Goal: Task Accomplishment & Management: Manage account settings

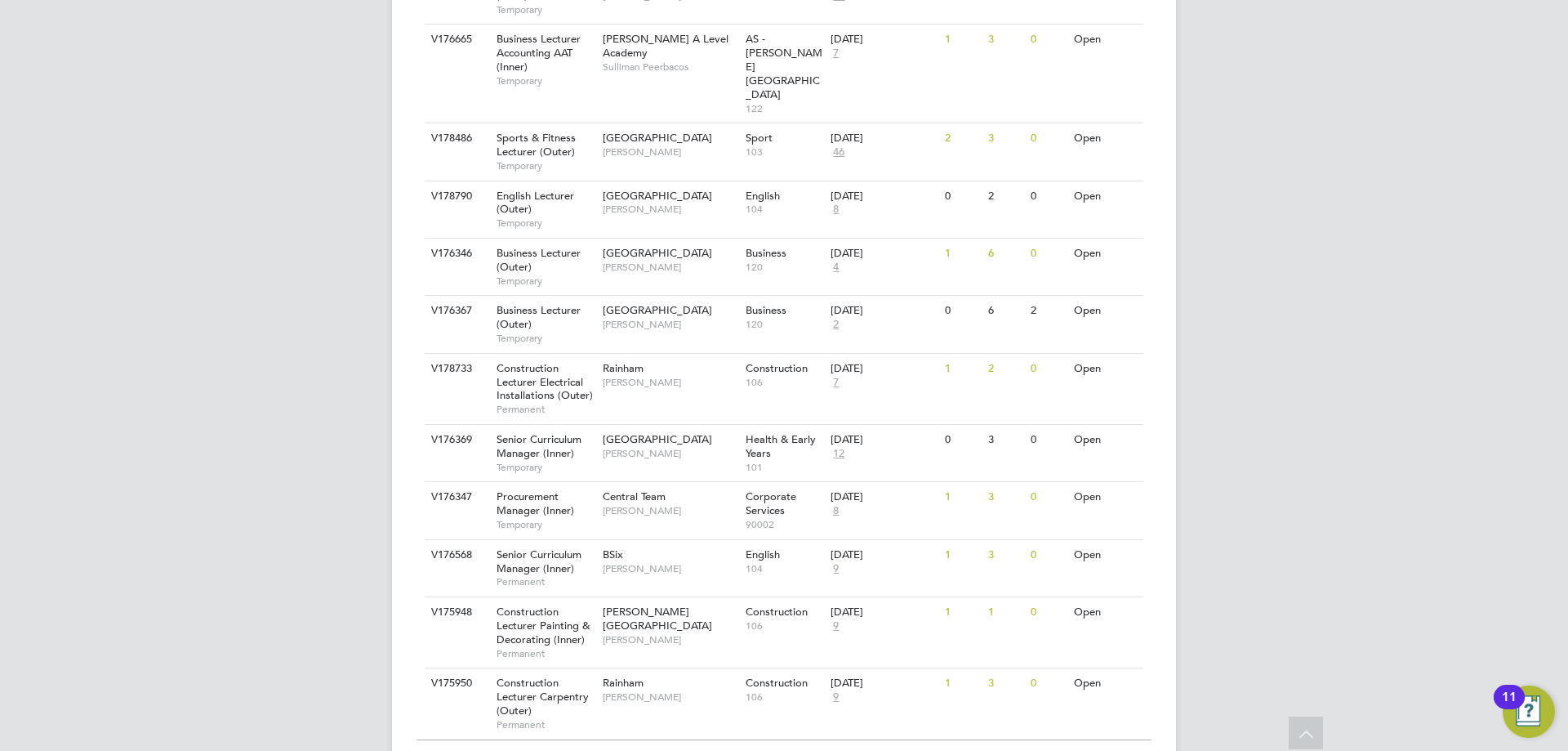
scroll to position [1690, 0]
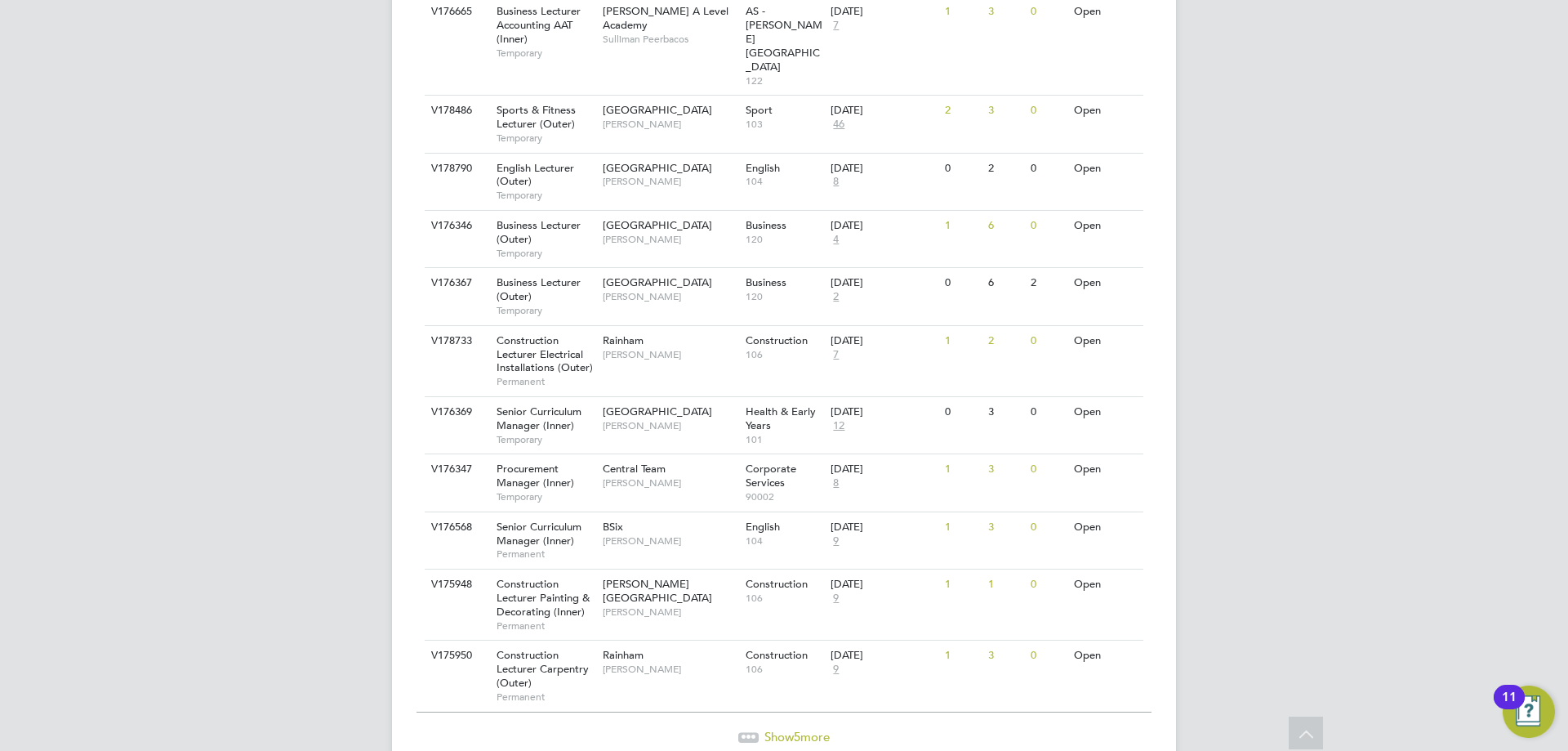
click at [812, 729] on span "Show 5 more" at bounding box center [797, 736] width 65 height 15
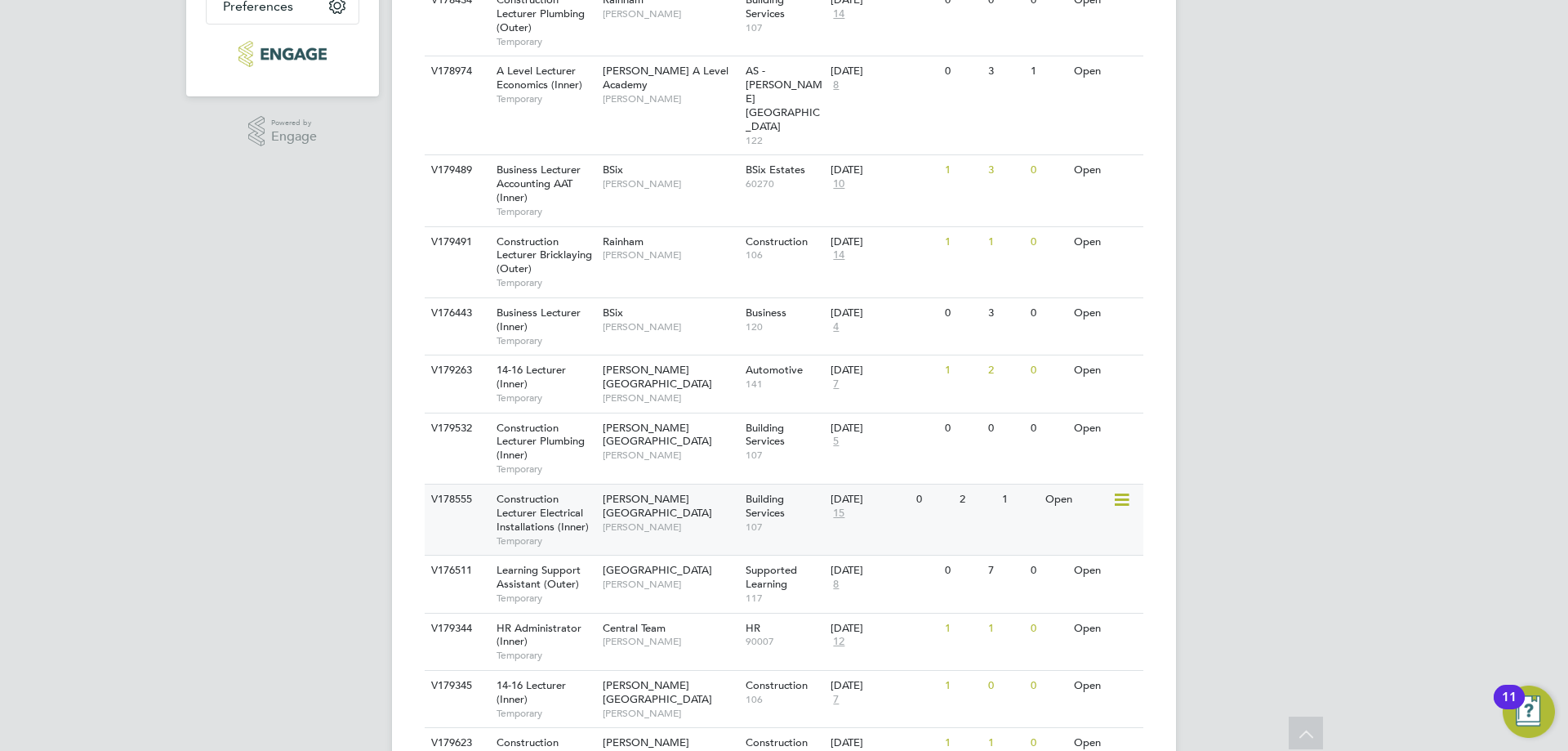
scroll to position [337, 0]
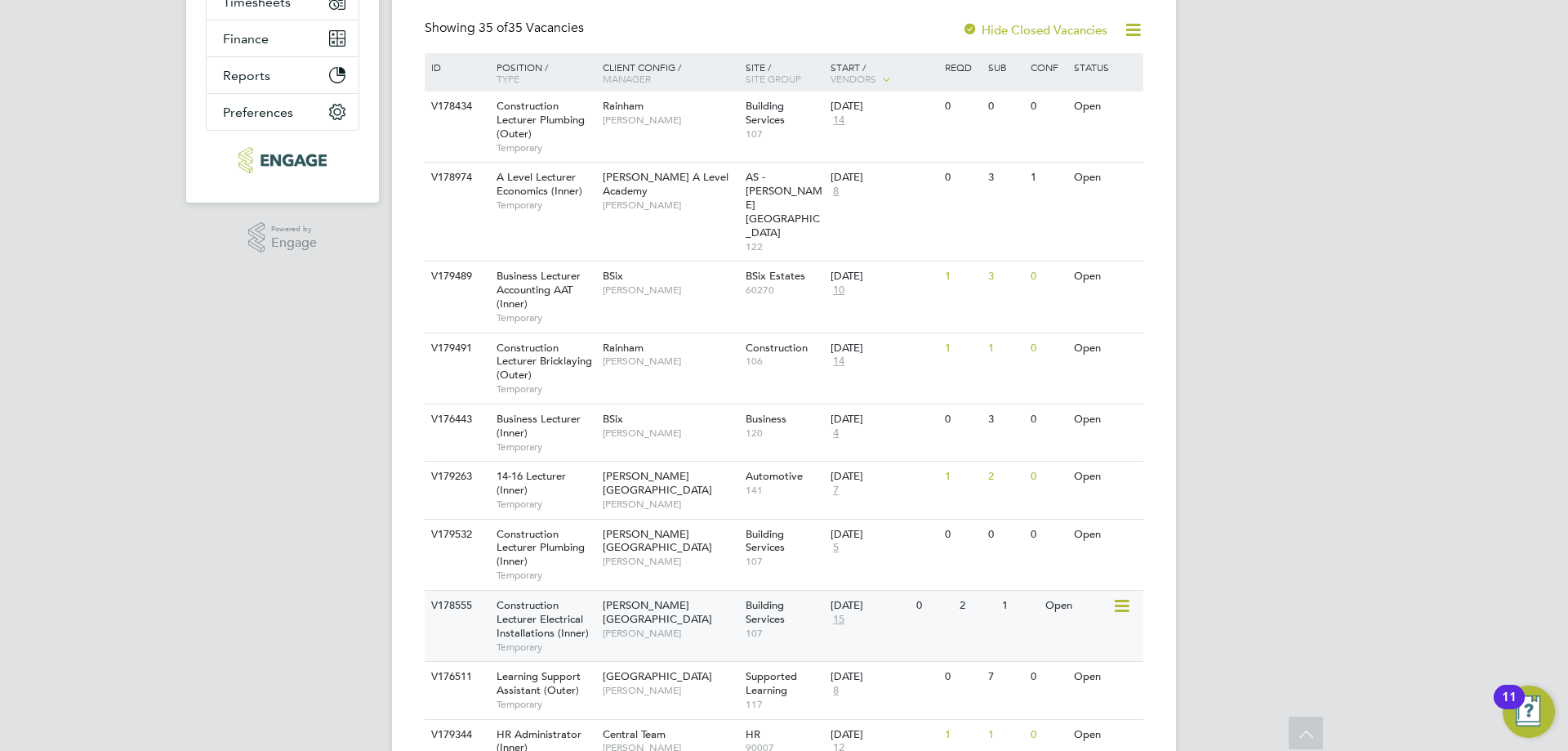
click at [1124, 597] on icon at bounding box center [1120, 606] width 16 height 20
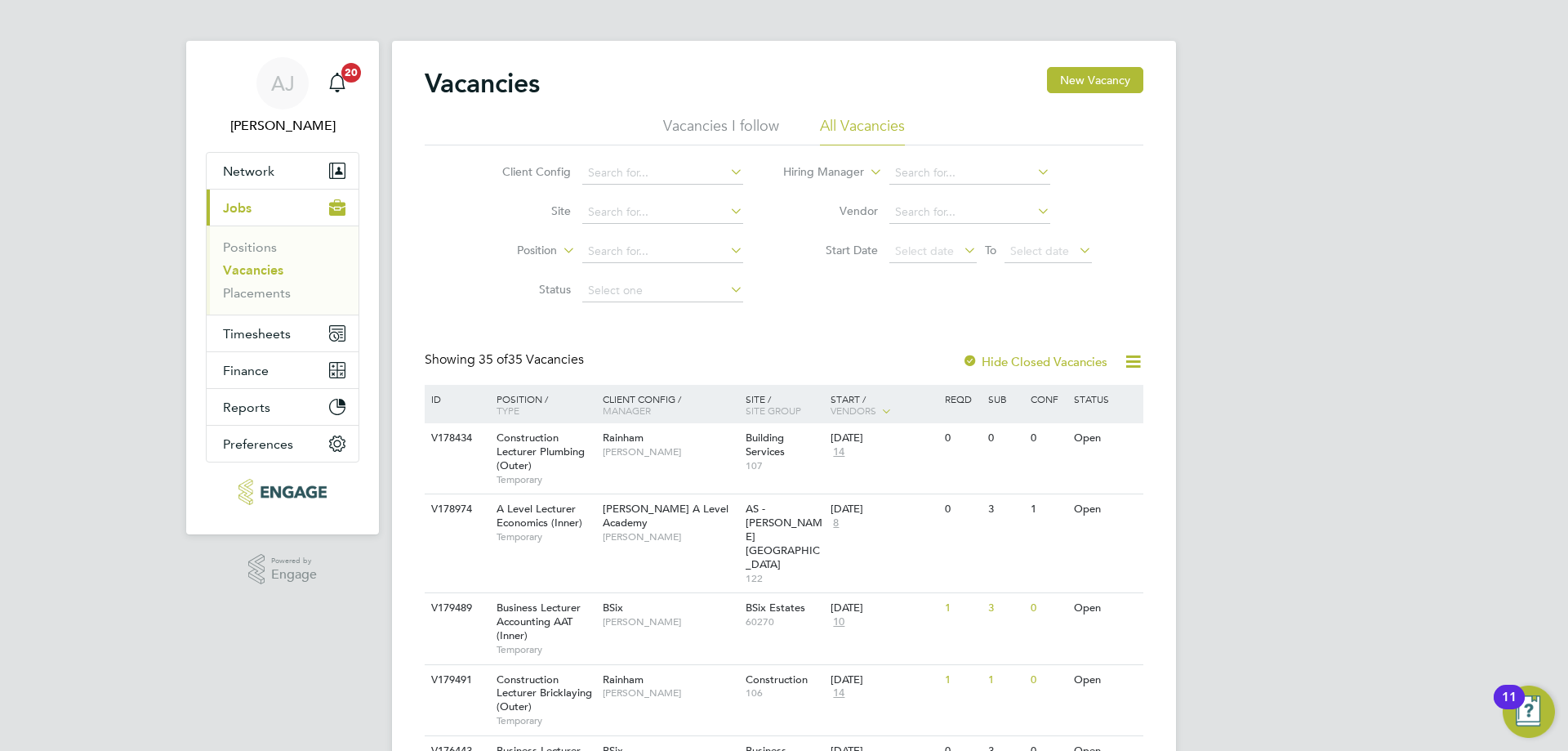
scroll to position [0, 0]
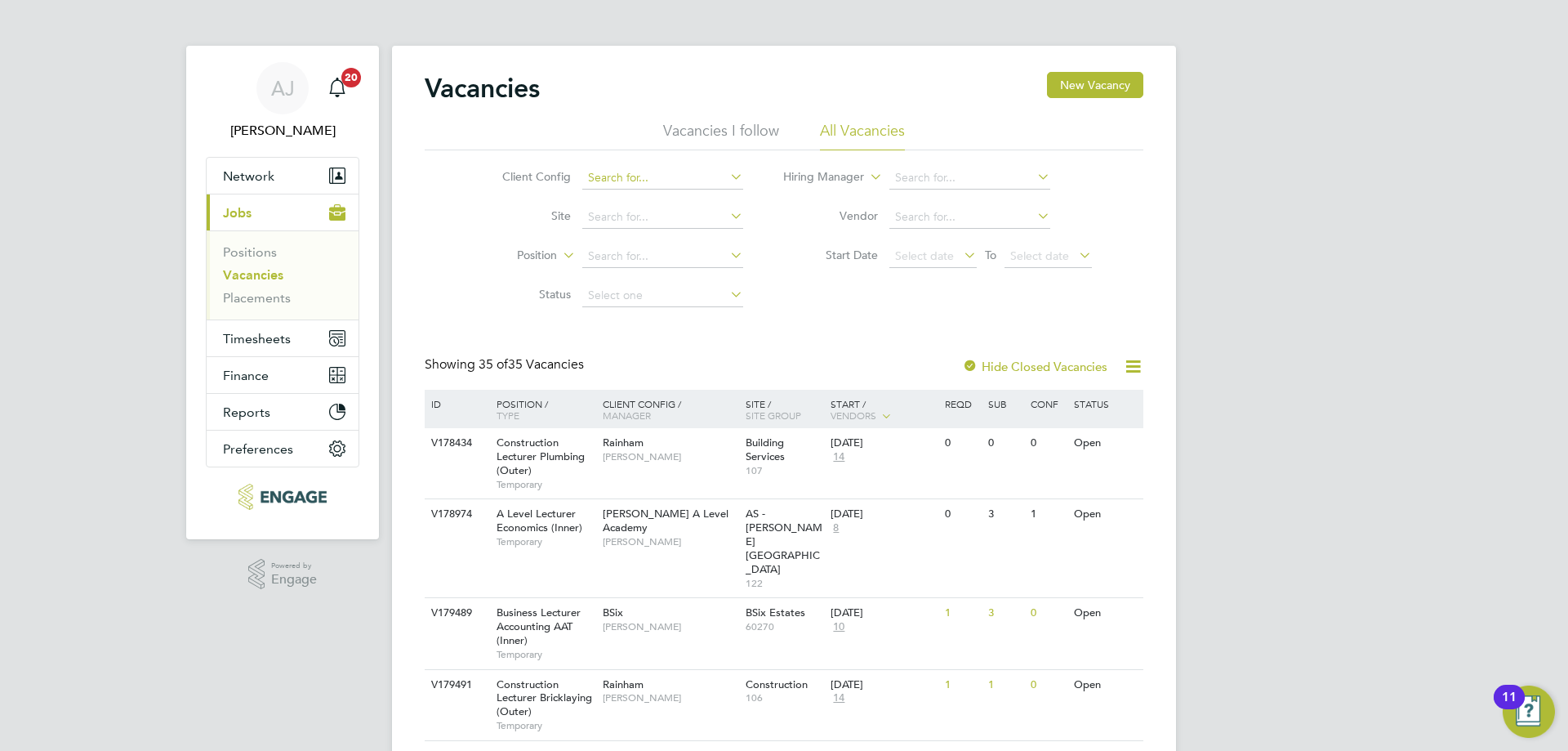
click at [664, 170] on input at bounding box center [663, 179] width 161 height 23
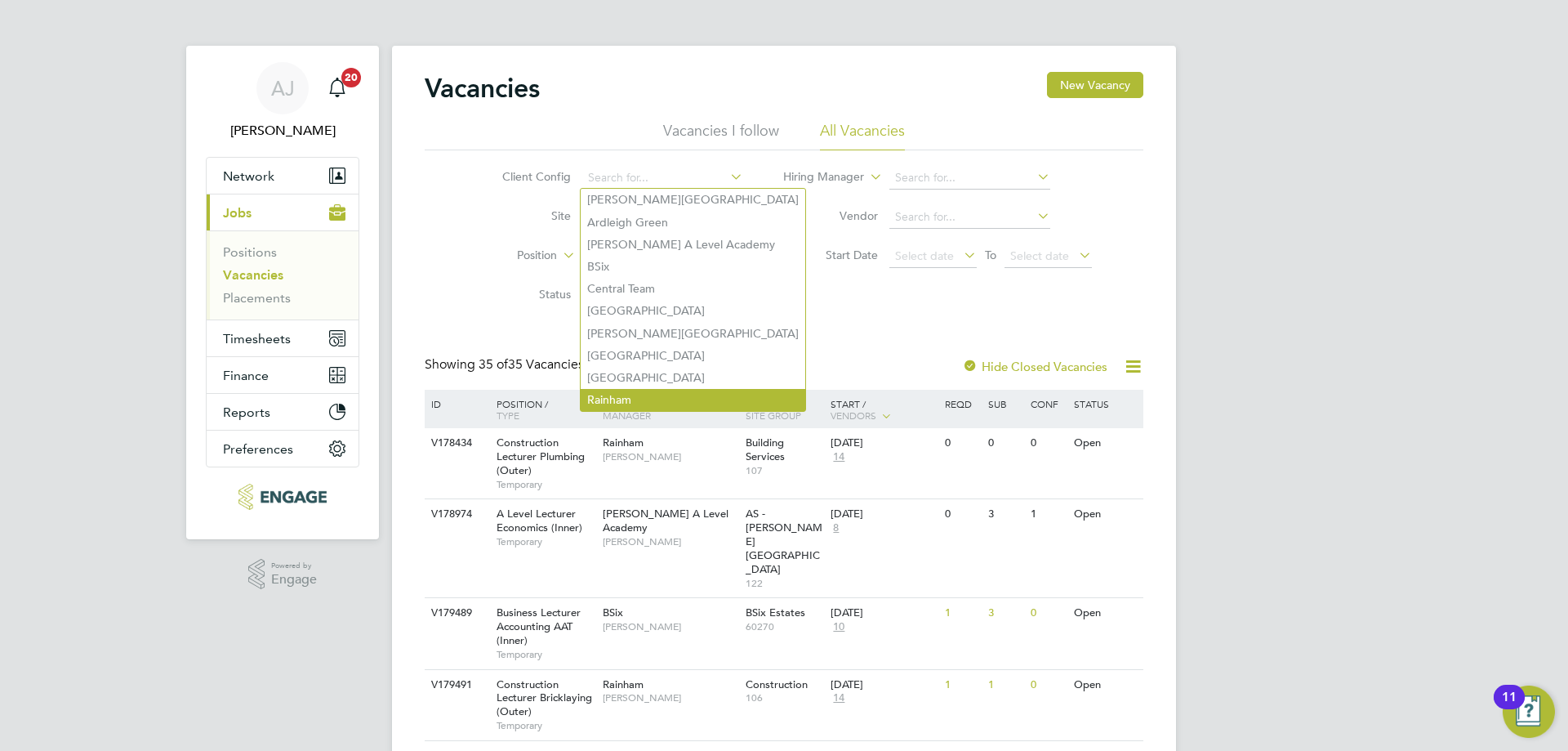
click at [648, 389] on li "Rainham" at bounding box center [693, 400] width 225 height 22
type input "Rainham"
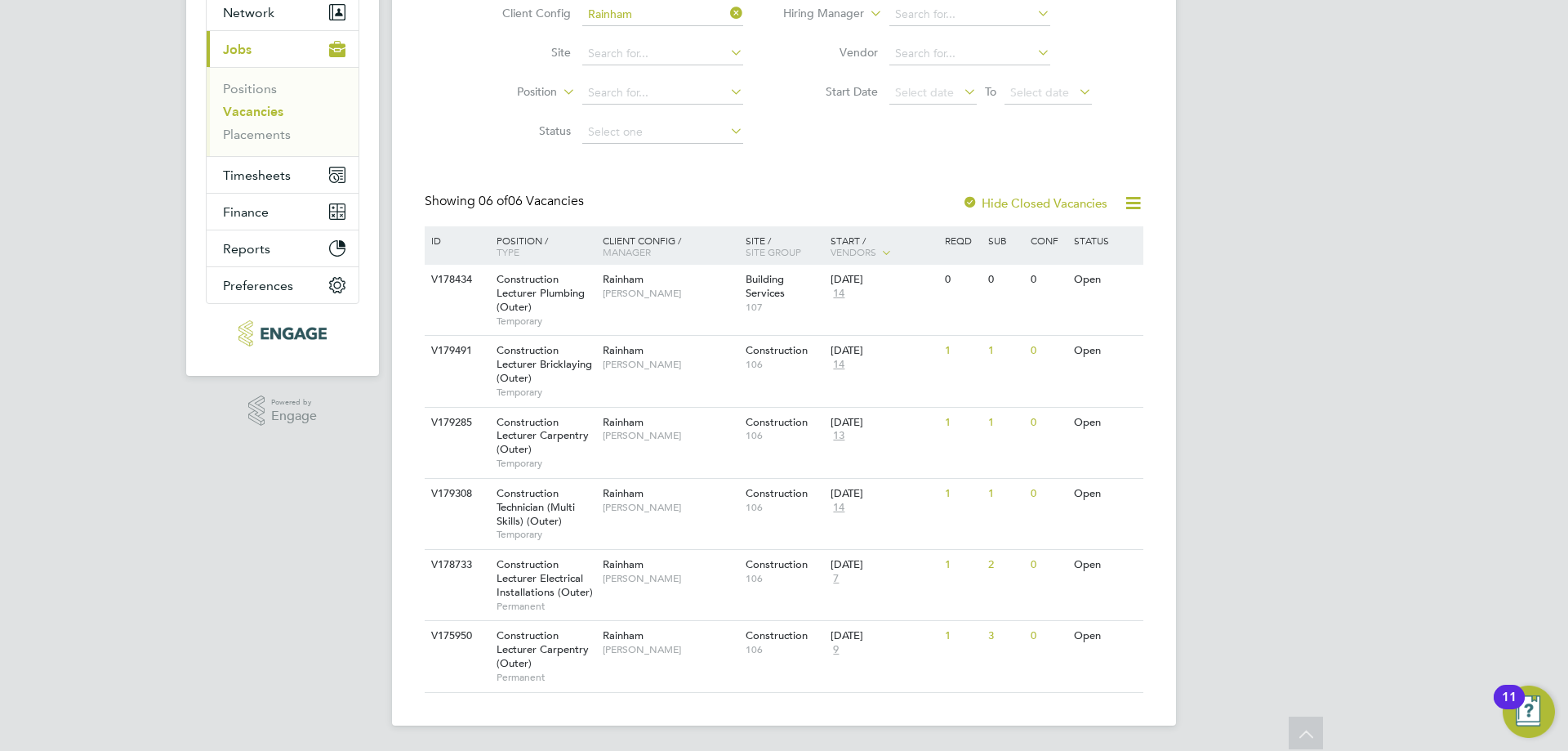
scroll to position [82, 0]
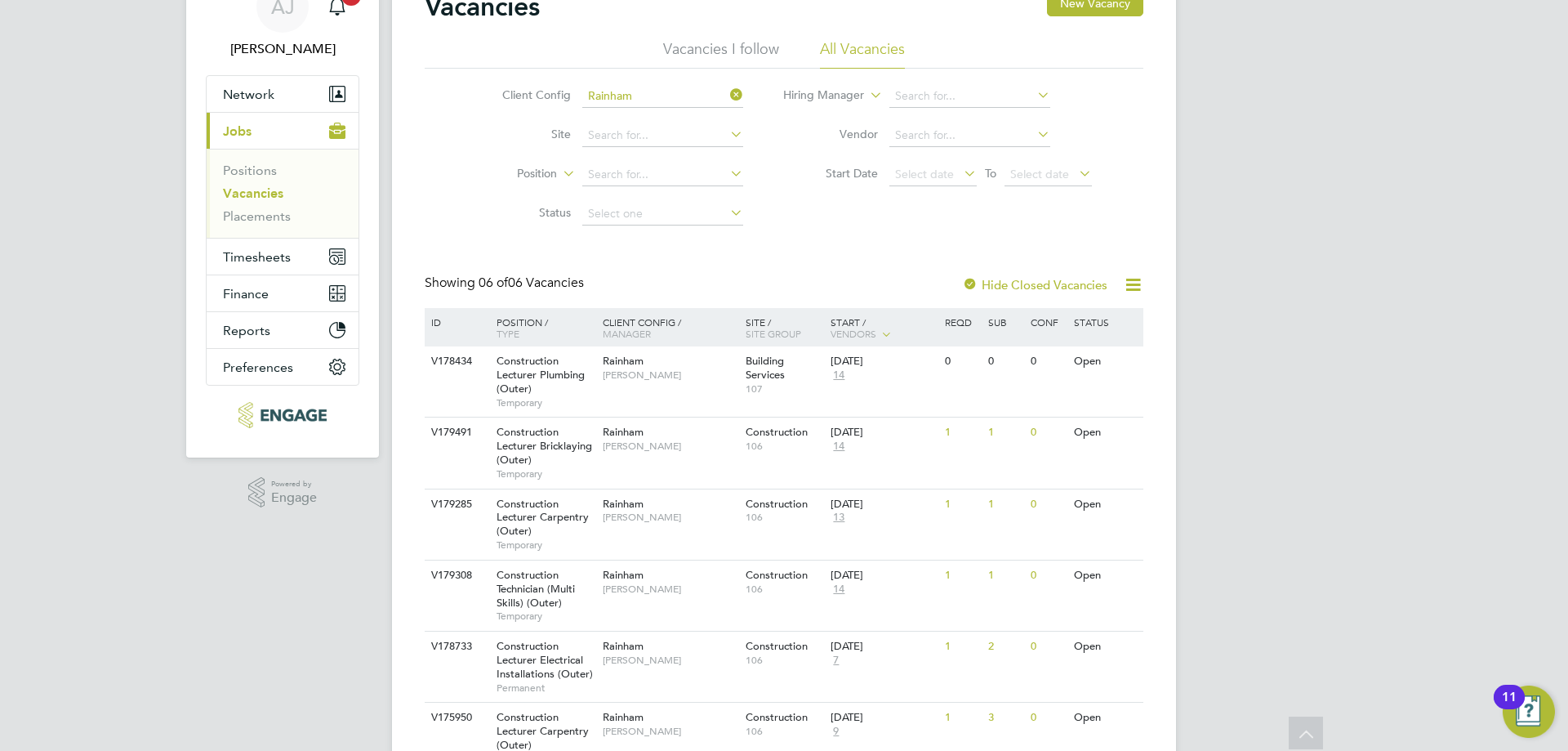
click at [726, 91] on icon at bounding box center [726, 95] width 0 height 23
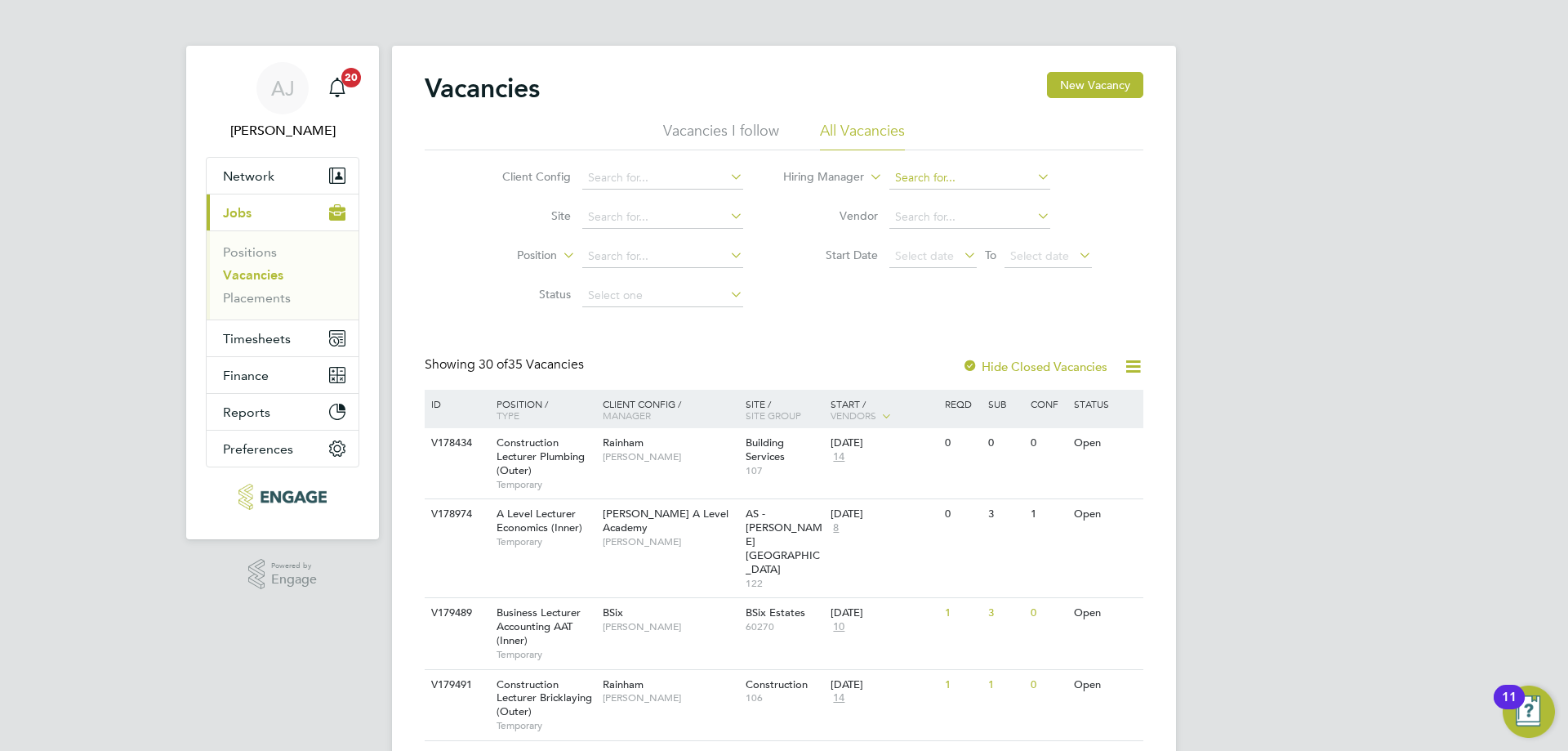
click at [938, 182] on input at bounding box center [970, 179] width 161 height 23
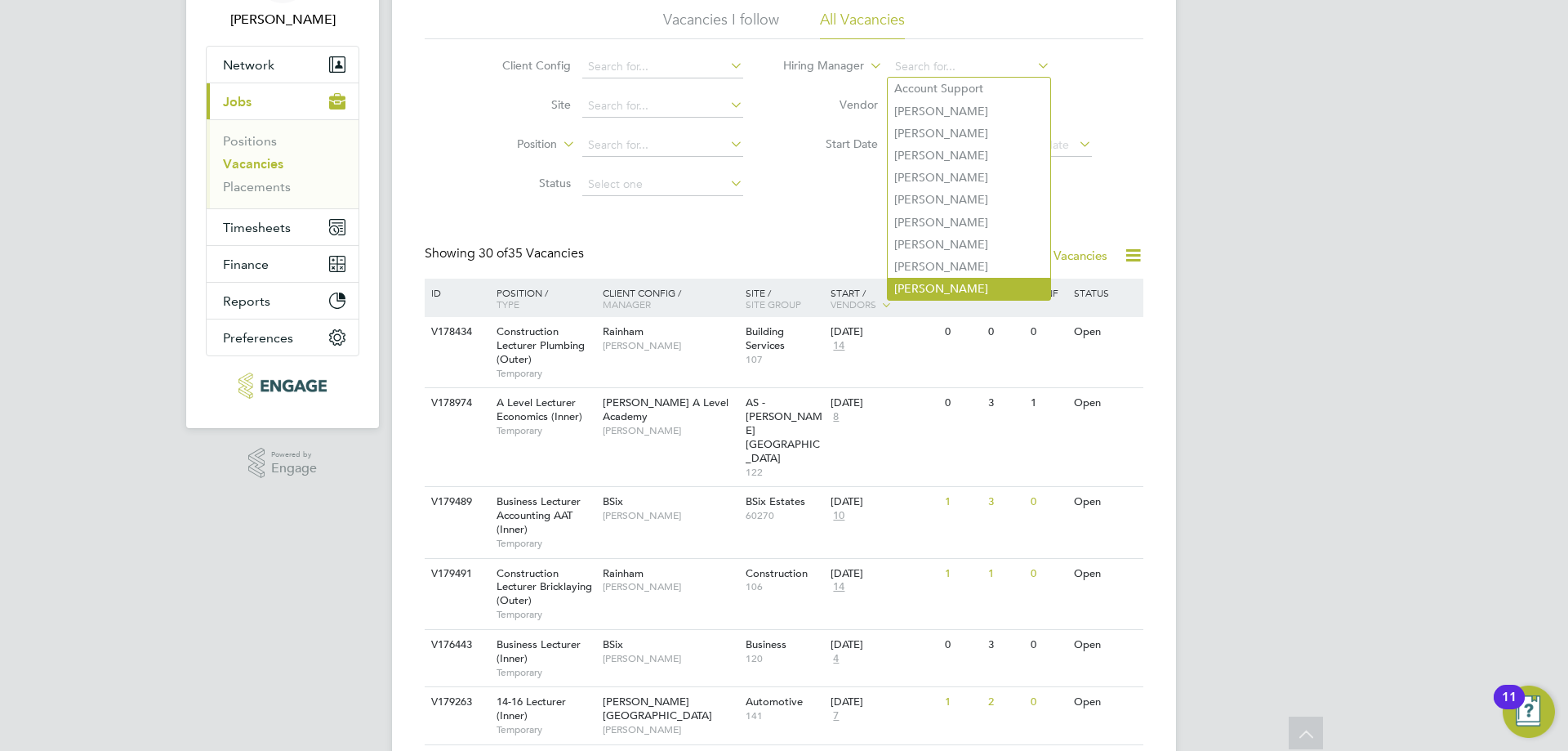
scroll to position [82, 0]
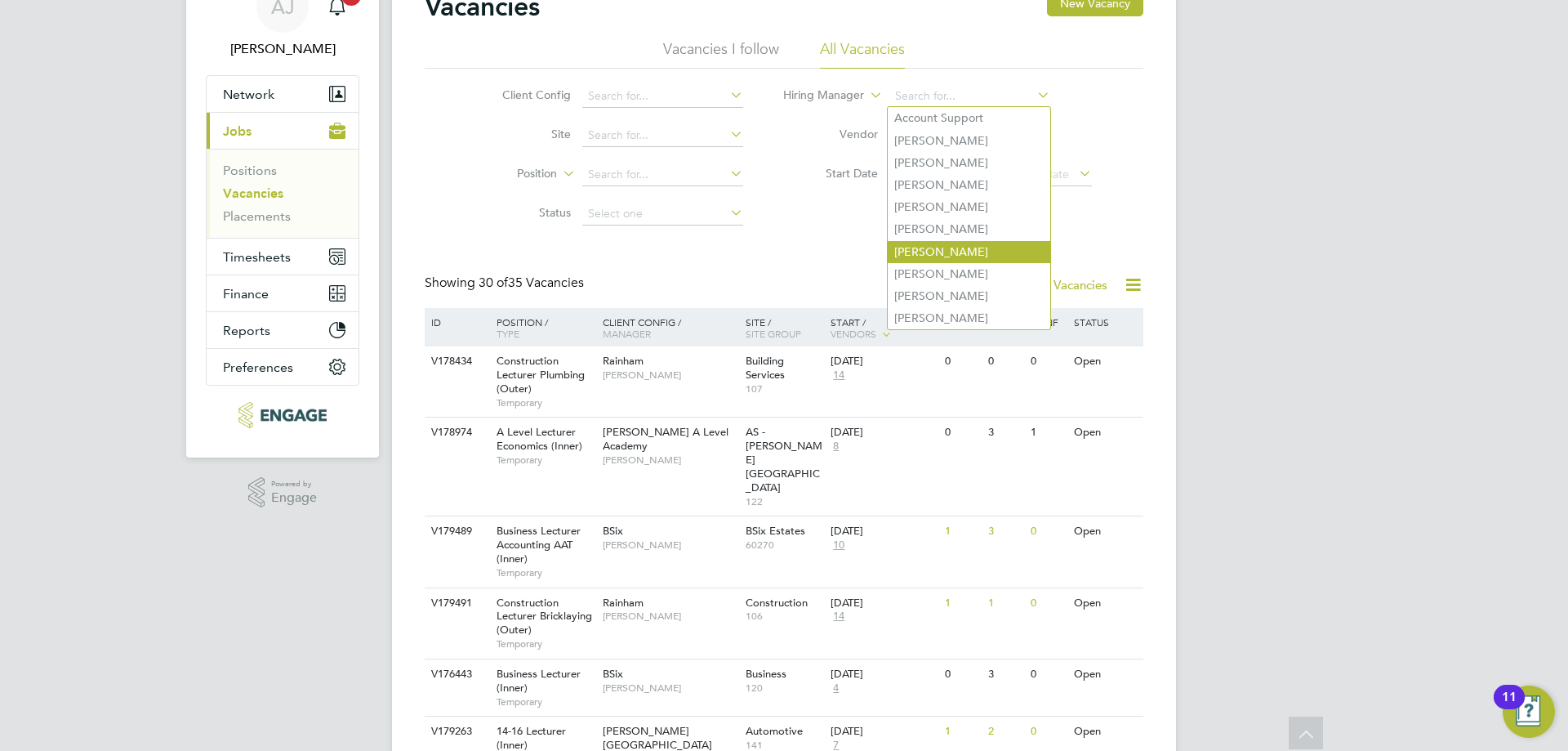
click at [973, 241] on li "[PERSON_NAME]" at bounding box center [969, 252] width 162 height 22
type input "[PERSON_NAME]"
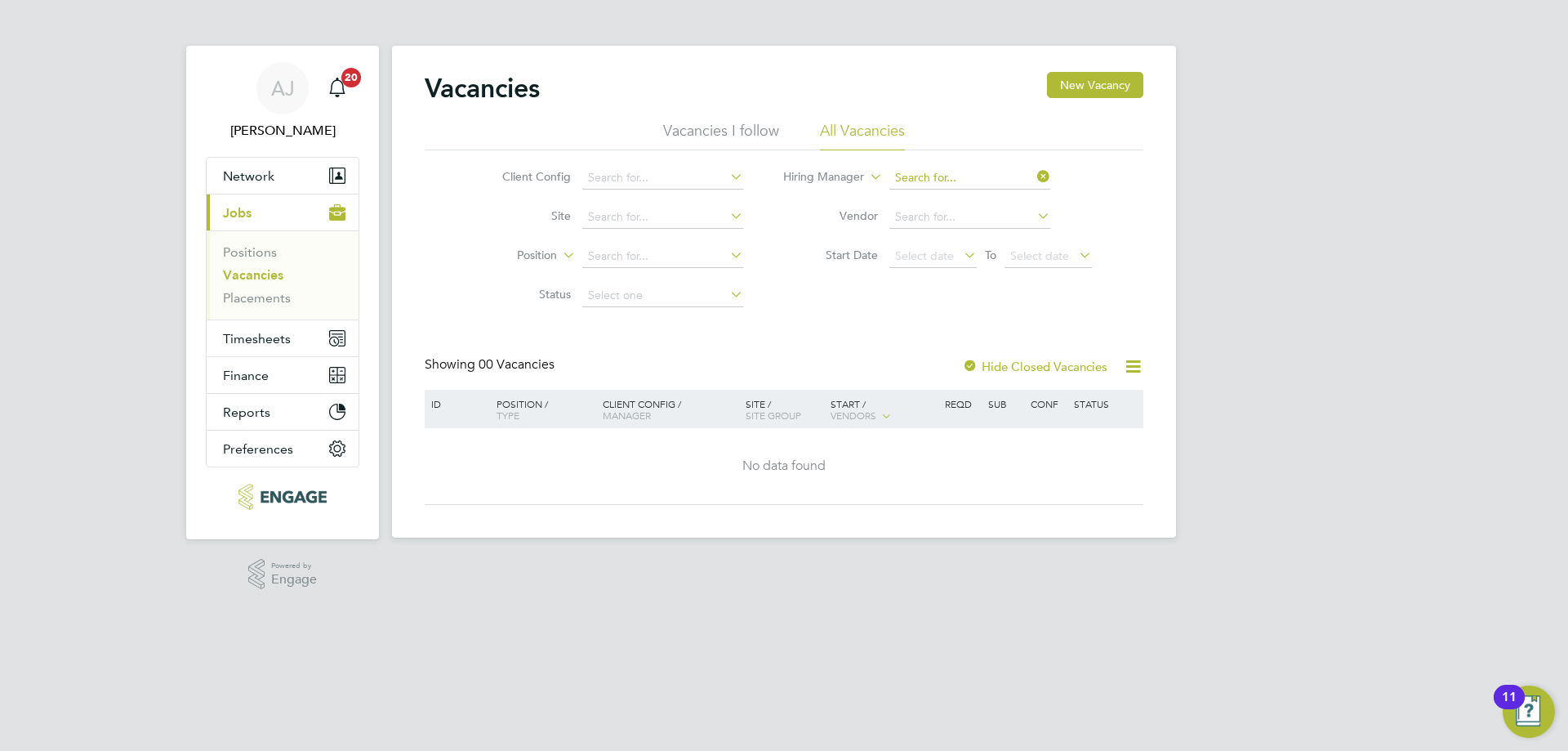
click at [984, 171] on input at bounding box center [970, 179] width 161 height 23
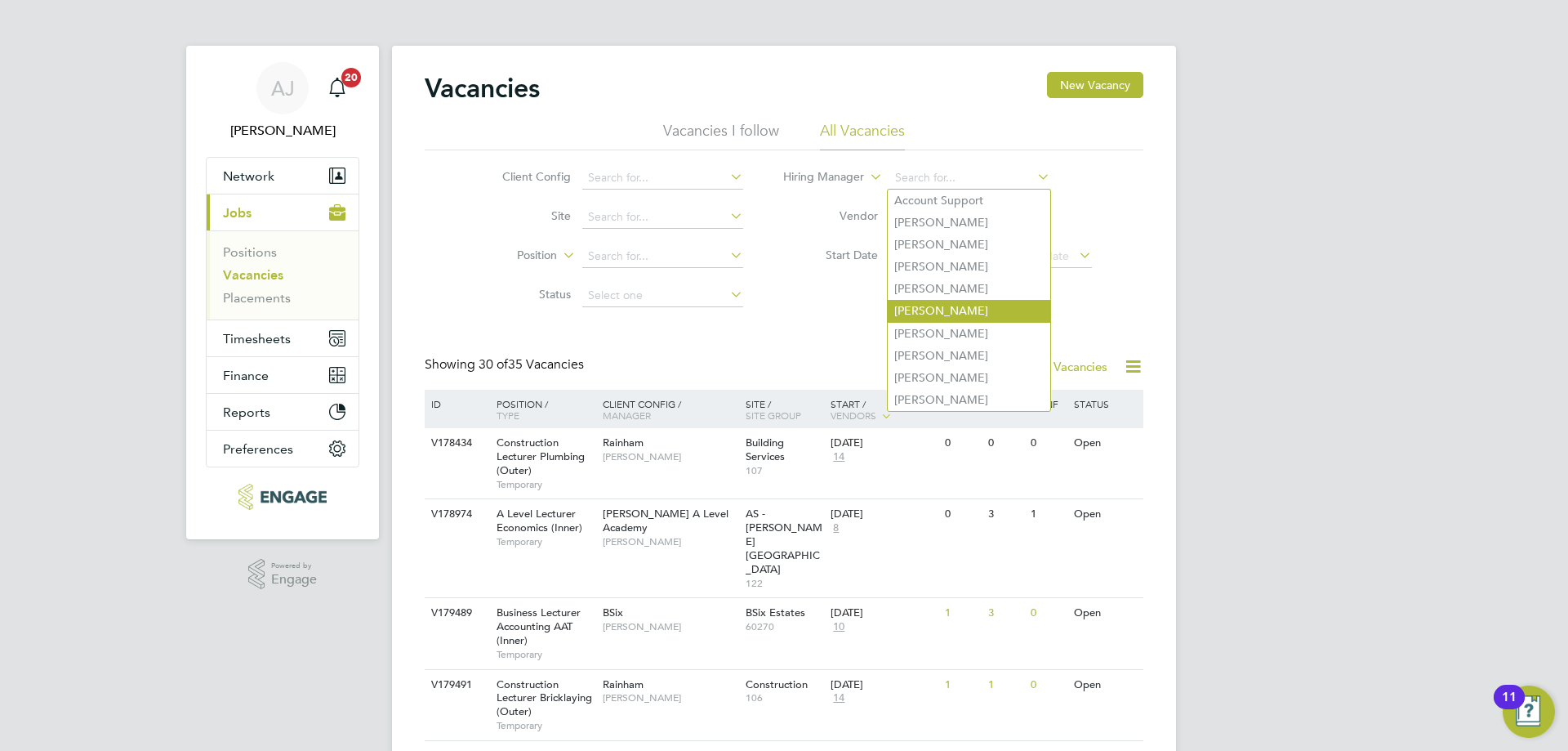
scroll to position [82, 0]
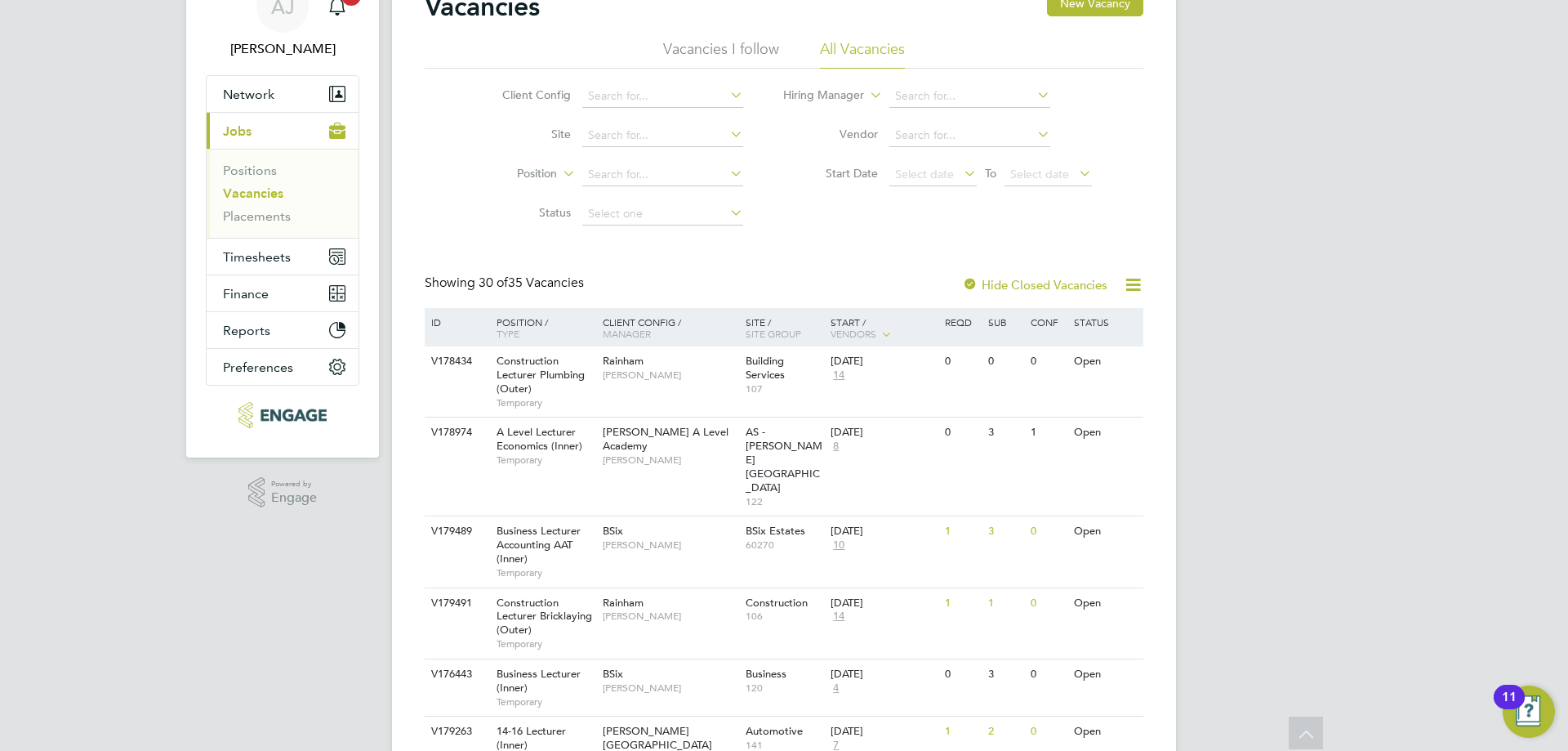
click at [1004, 98] on input at bounding box center [970, 96] width 161 height 23
click at [964, 249] on li "[PERSON_NAME]" at bounding box center [969, 252] width 162 height 22
type input "[PERSON_NAME]"
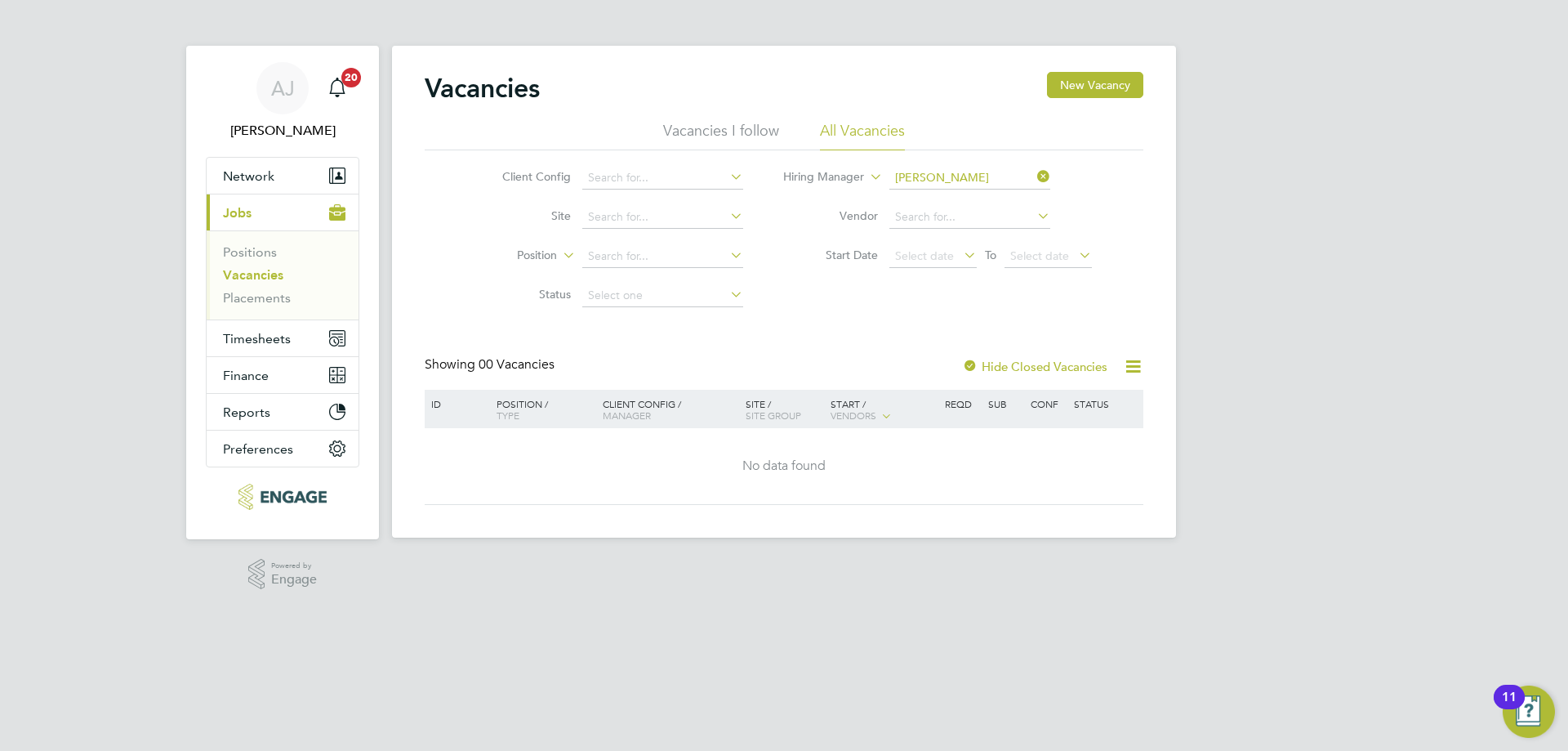
click at [998, 165] on li "Hiring Manager Adam Jorey" at bounding box center [938, 179] width 349 height 39
click at [998, 170] on input at bounding box center [970, 179] width 161 height 23
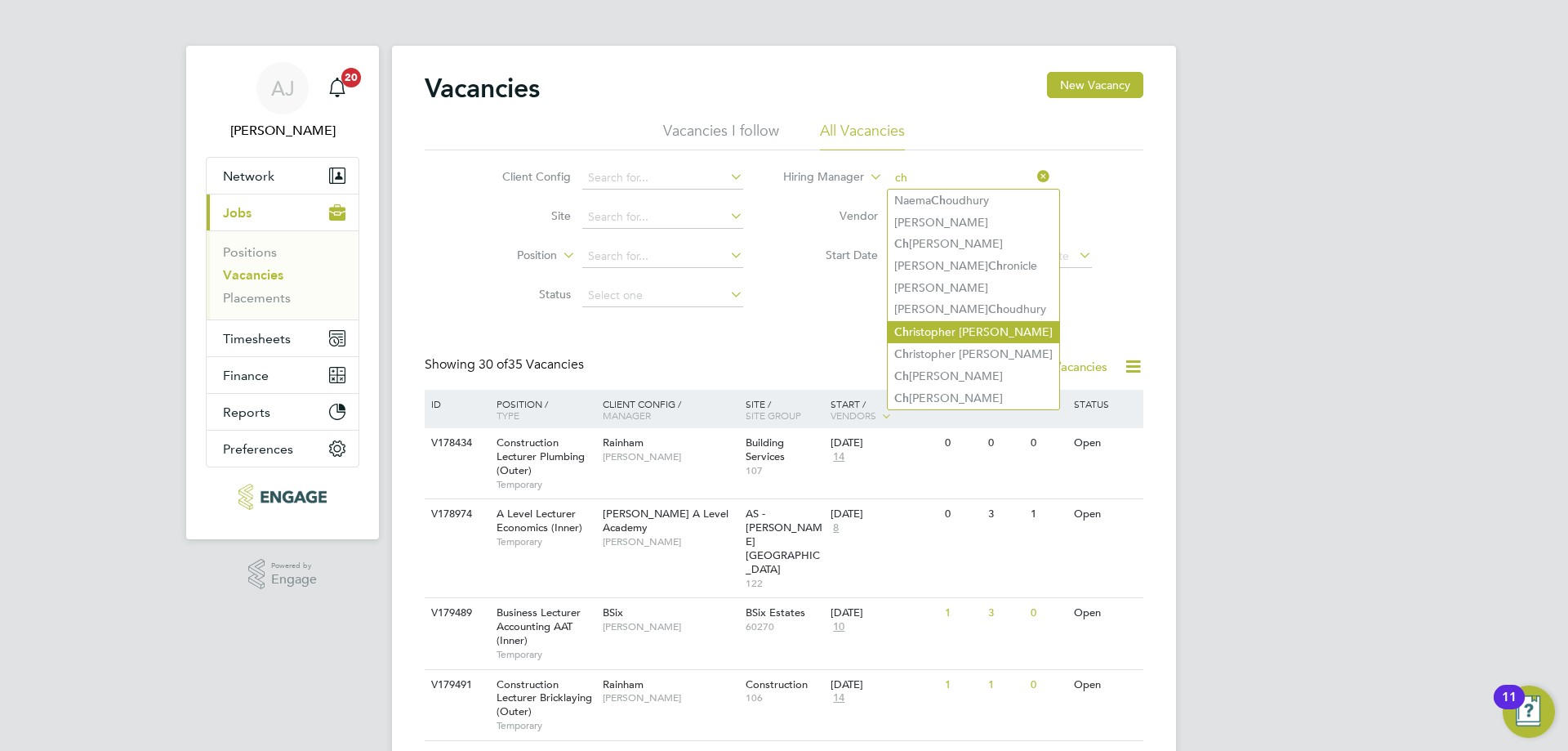
click at [967, 329] on li "Ch ristopher Roper" at bounding box center [974, 332] width 171 height 22
type input "[PERSON_NAME]"
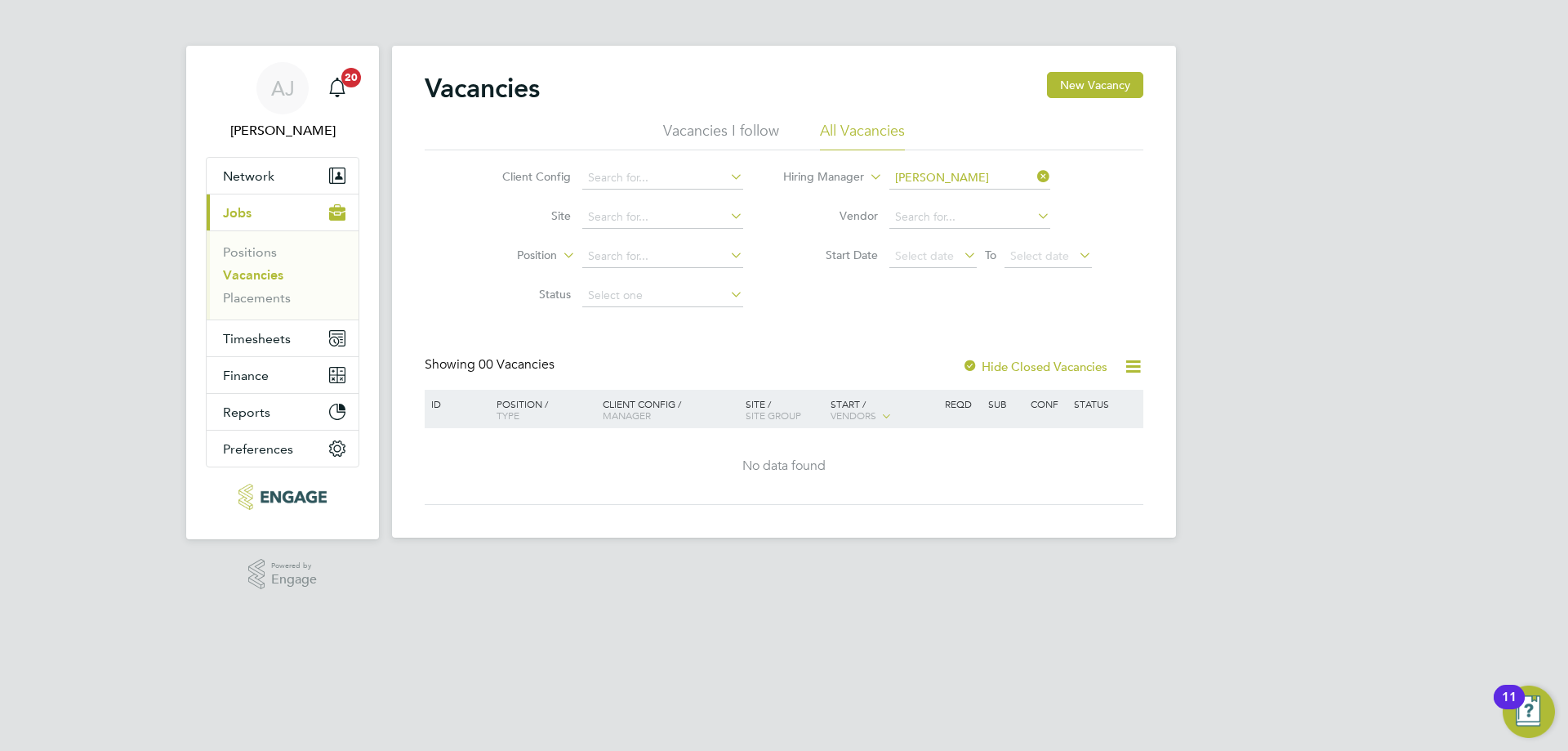
click at [726, 124] on li "Vacancies I follow" at bounding box center [721, 135] width 116 height 29
click at [979, 365] on label "Hide Closed Vacancies" at bounding box center [1034, 366] width 145 height 15
click at [863, 130] on li "All Vacancies" at bounding box center [862, 135] width 85 height 29
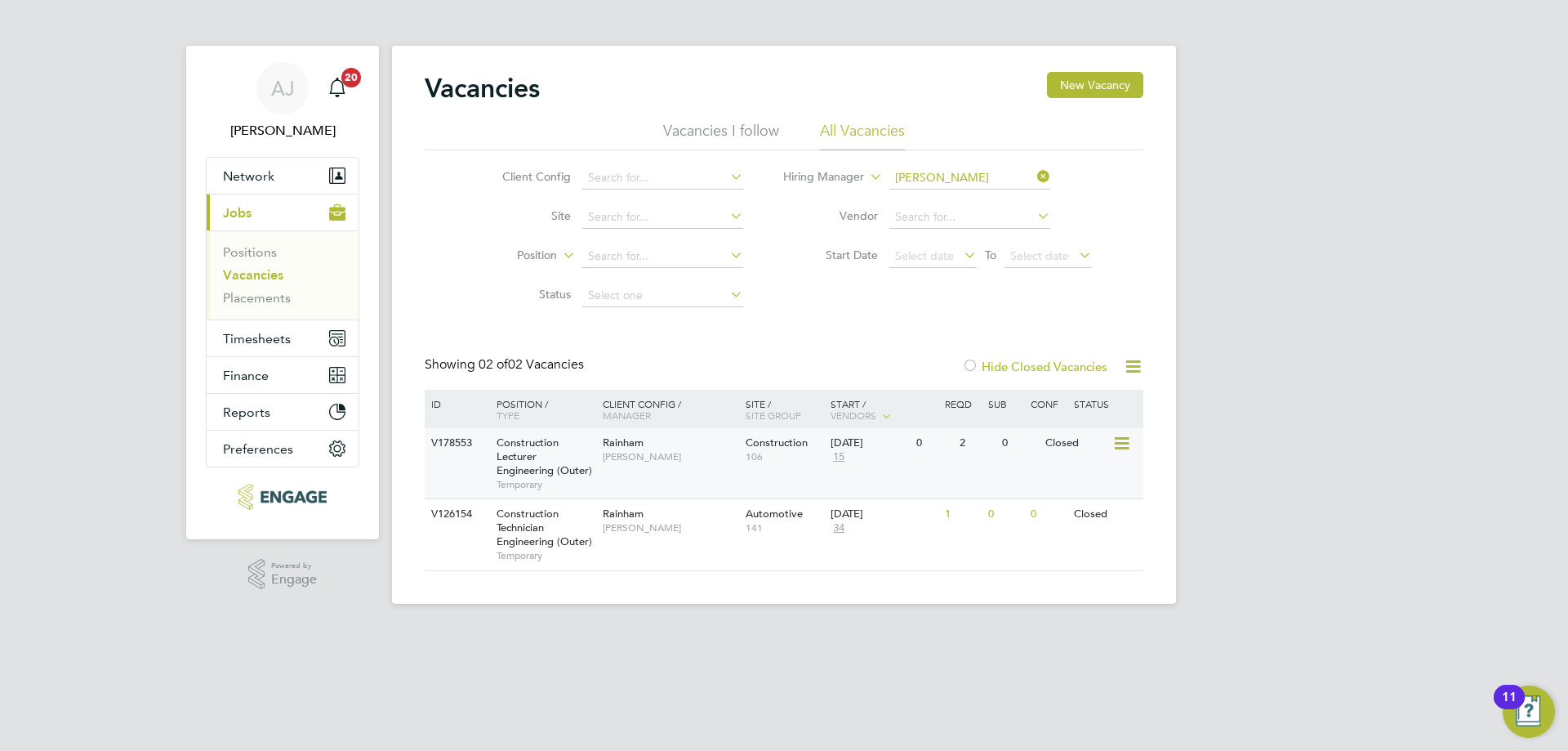
click at [688, 470] on div "Rainham Christopher Roper" at bounding box center [670, 450] width 143 height 43
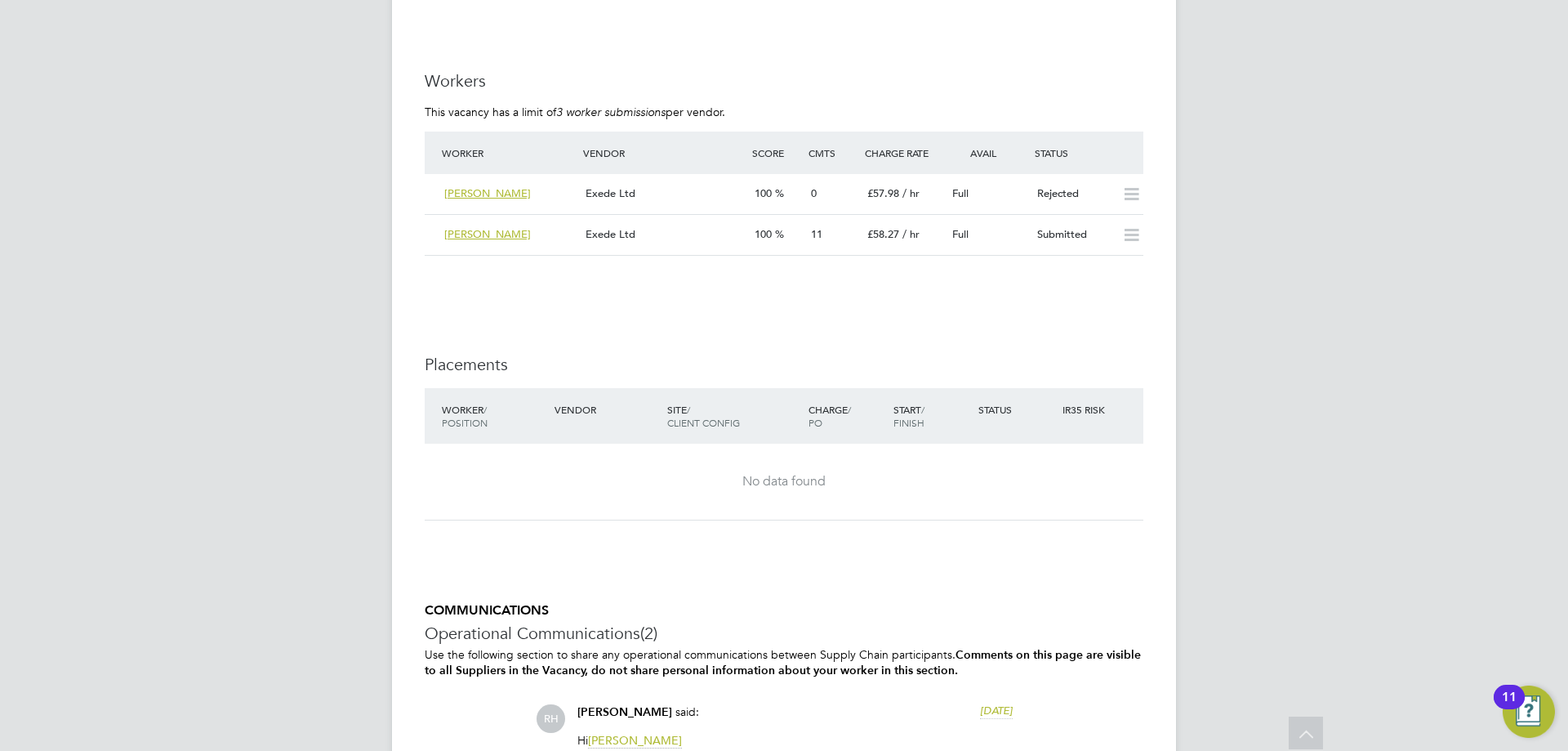
scroll to position [2689, 0]
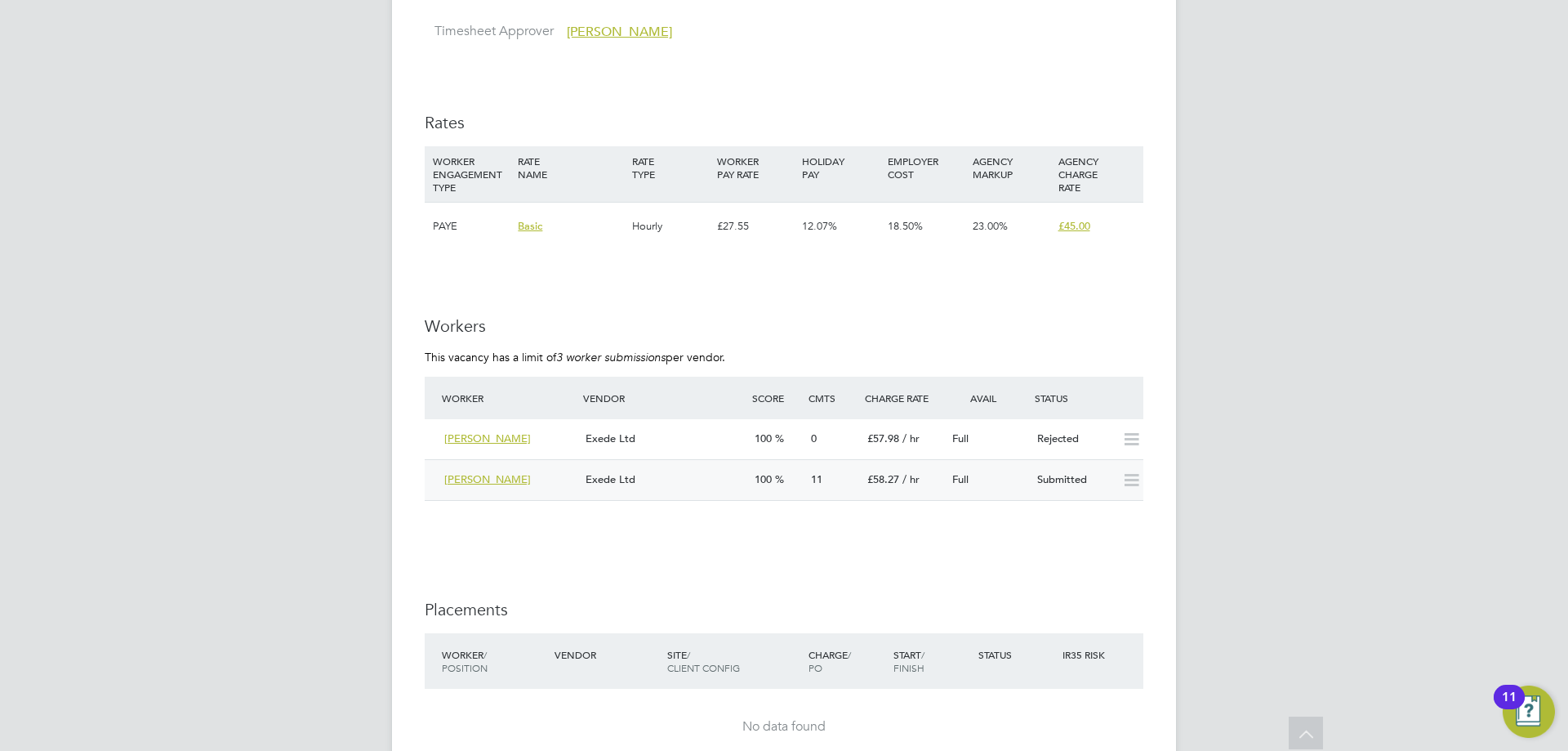
click at [704, 478] on div "Exede Ltd" at bounding box center [663, 480] width 169 height 27
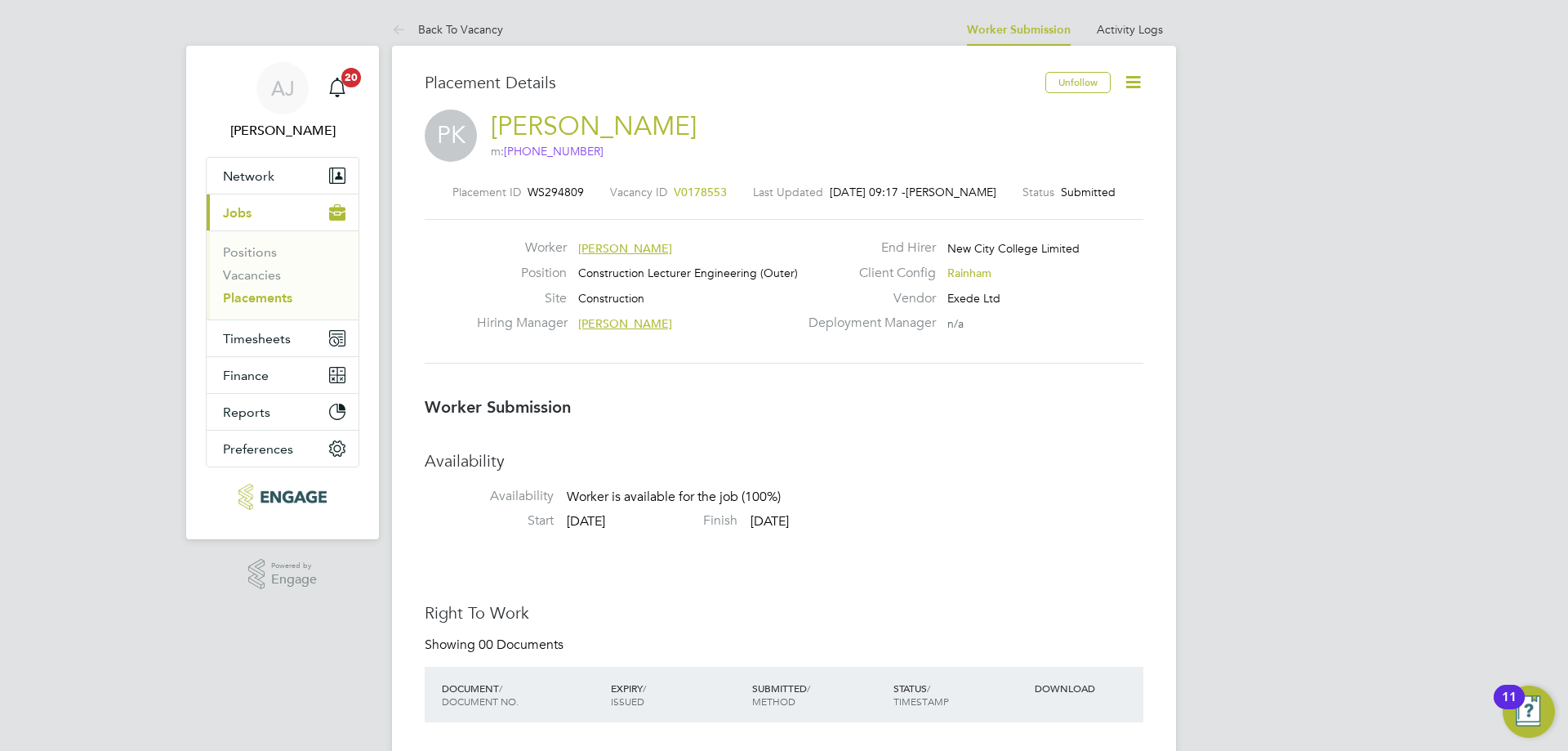
click at [1135, 81] on icon at bounding box center [1132, 82] width 21 height 21
click at [414, 27] on link "Back To Vacancy" at bounding box center [447, 29] width 111 height 14
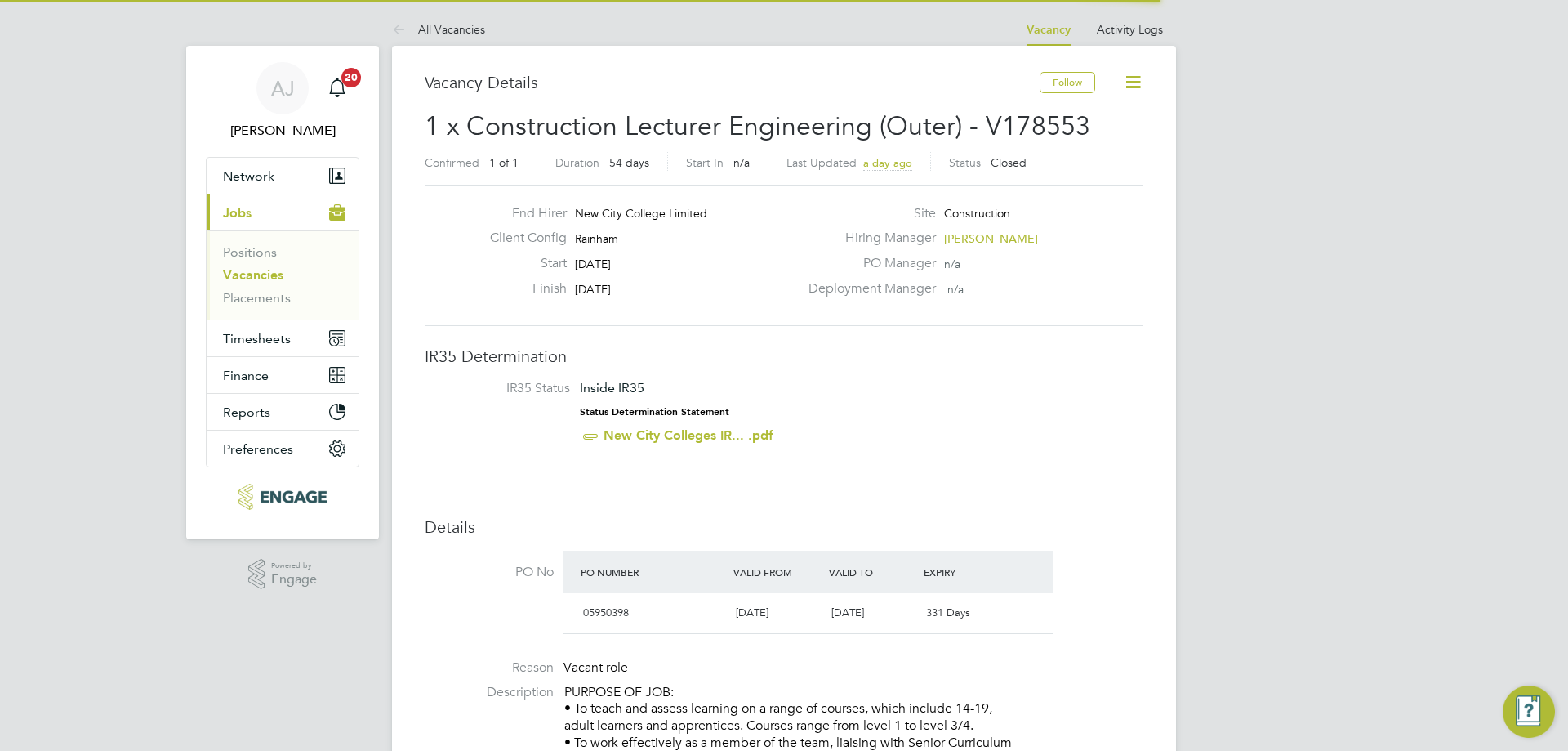
scroll to position [28, 153]
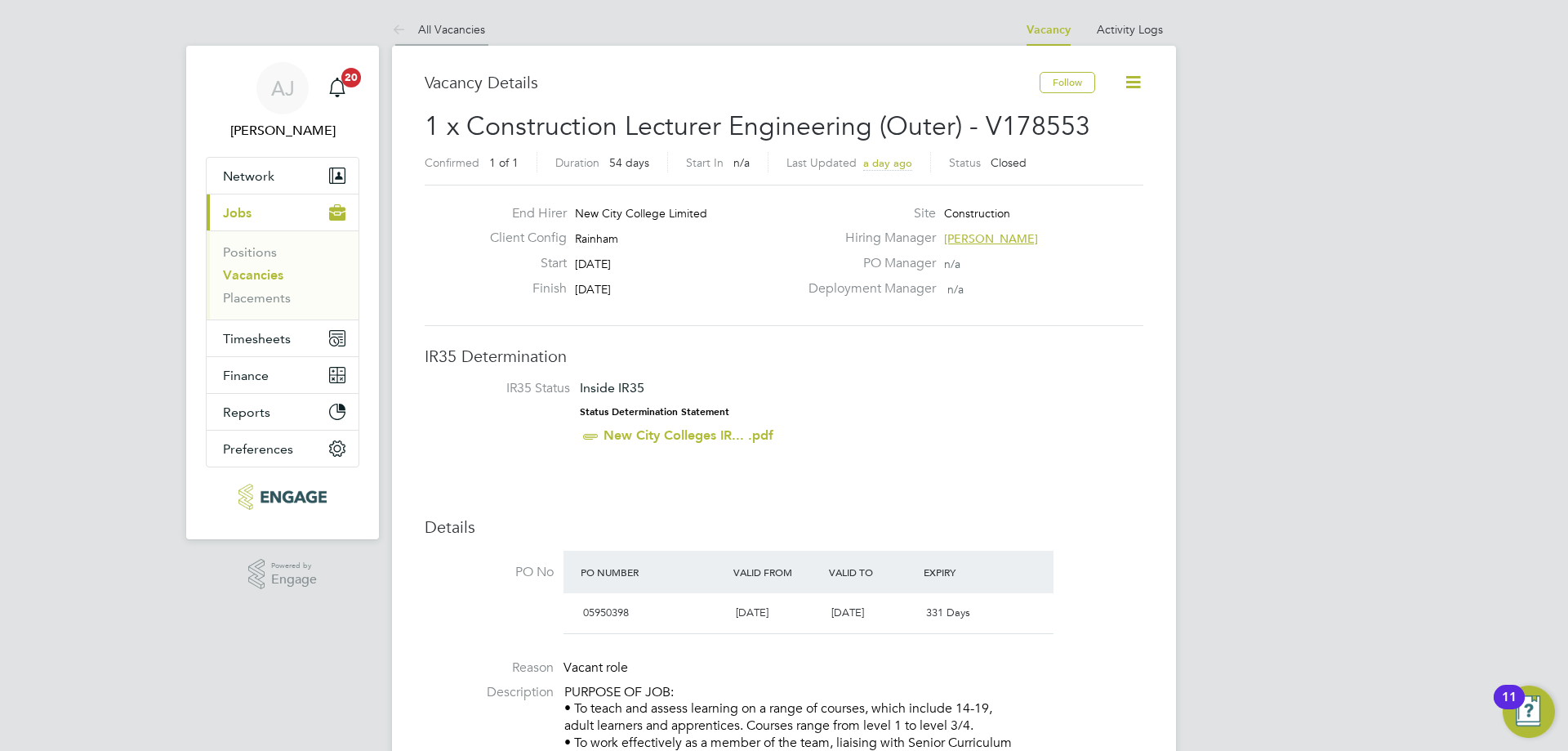
click at [402, 24] on icon at bounding box center [402, 30] width 21 height 21
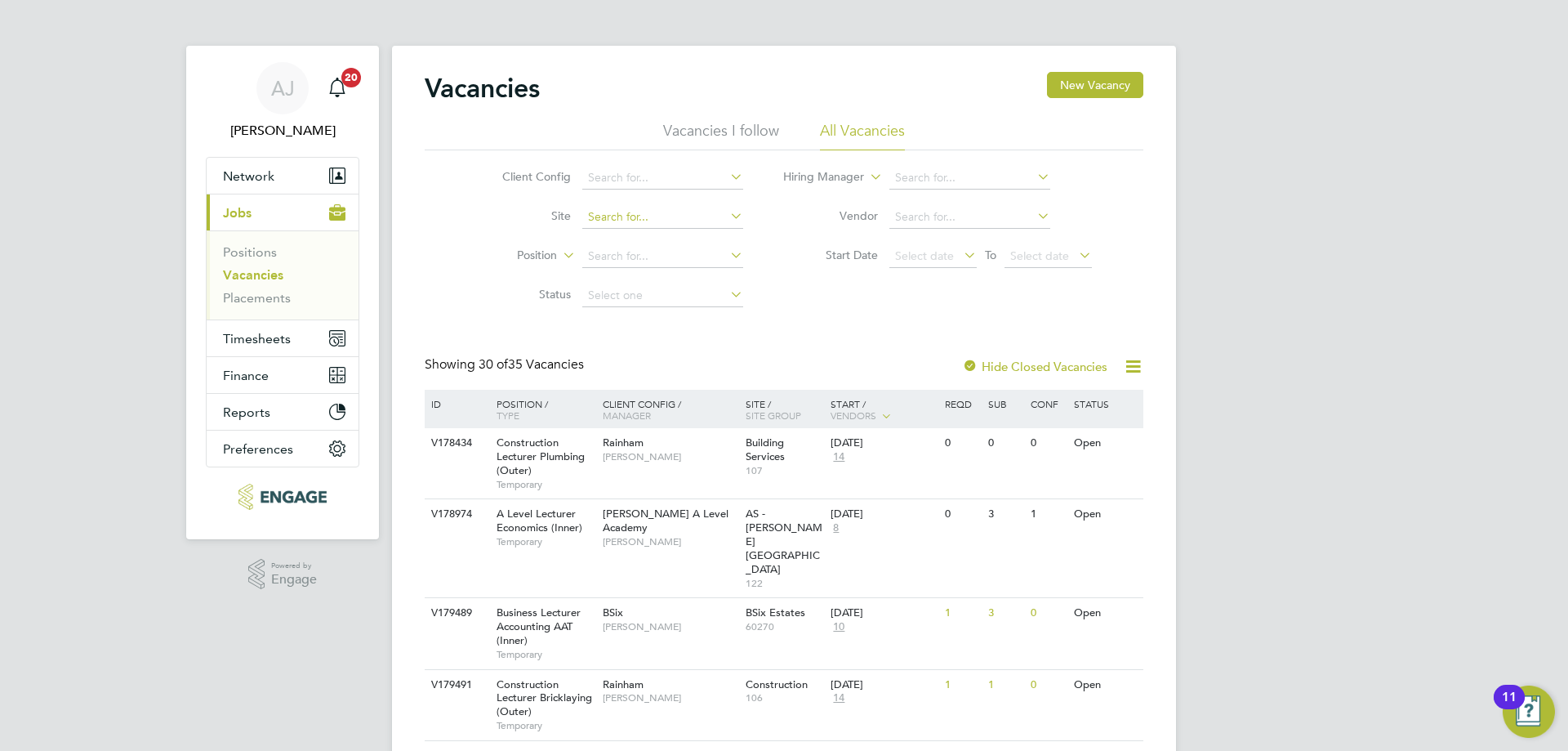
click at [657, 213] on input at bounding box center [663, 218] width 161 height 23
click at [820, 309] on div "Client Config Site Position Status Hiring Manager Vendor Start Date Select date…" at bounding box center [784, 232] width 718 height 165
click at [662, 182] on input at bounding box center [663, 179] width 161 height 23
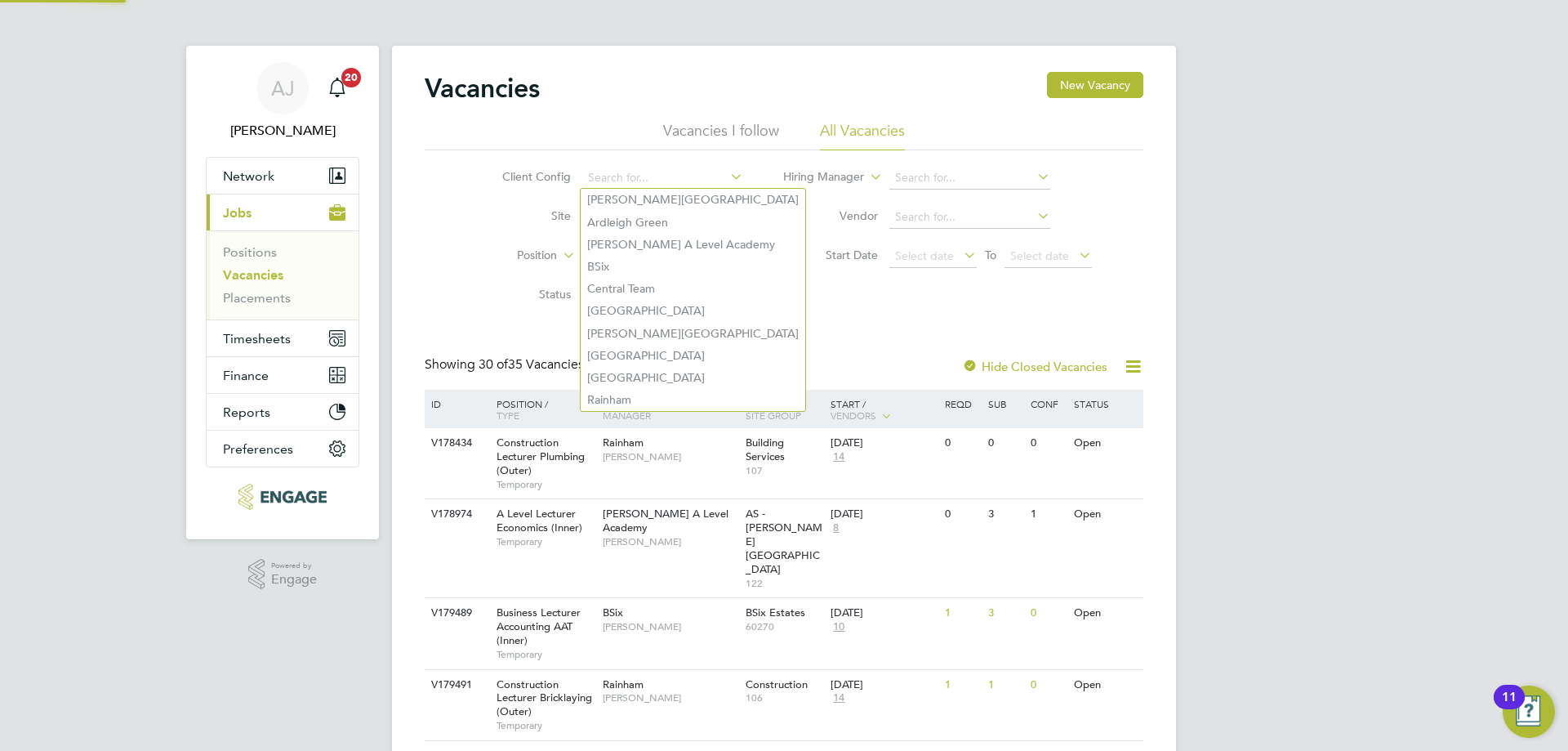
click at [788, 297] on div "Client Config Site Position Status Hiring Manager Vendor Start Date Select date…" at bounding box center [784, 232] width 718 height 165
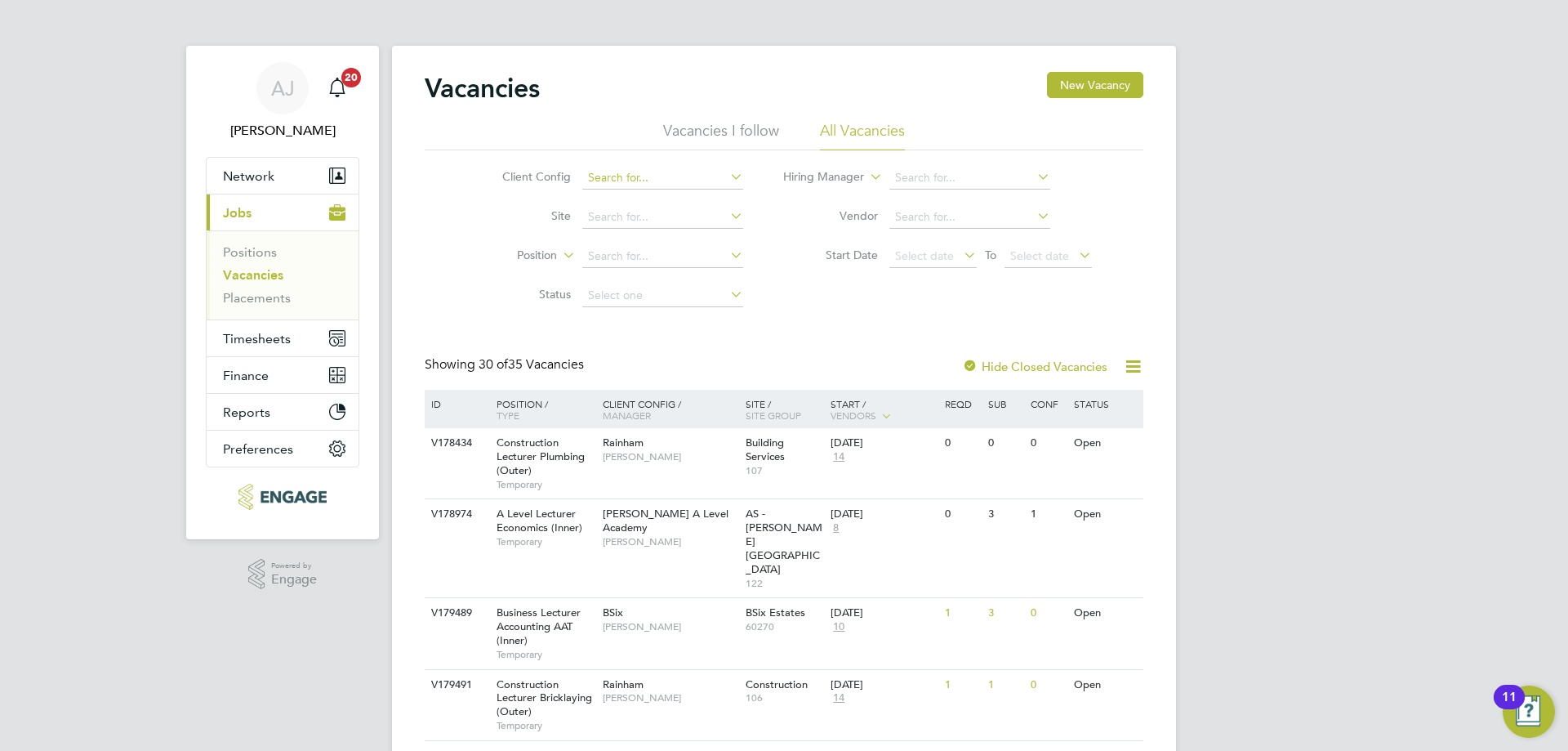
click at [652, 170] on input at bounding box center [663, 179] width 161 height 23
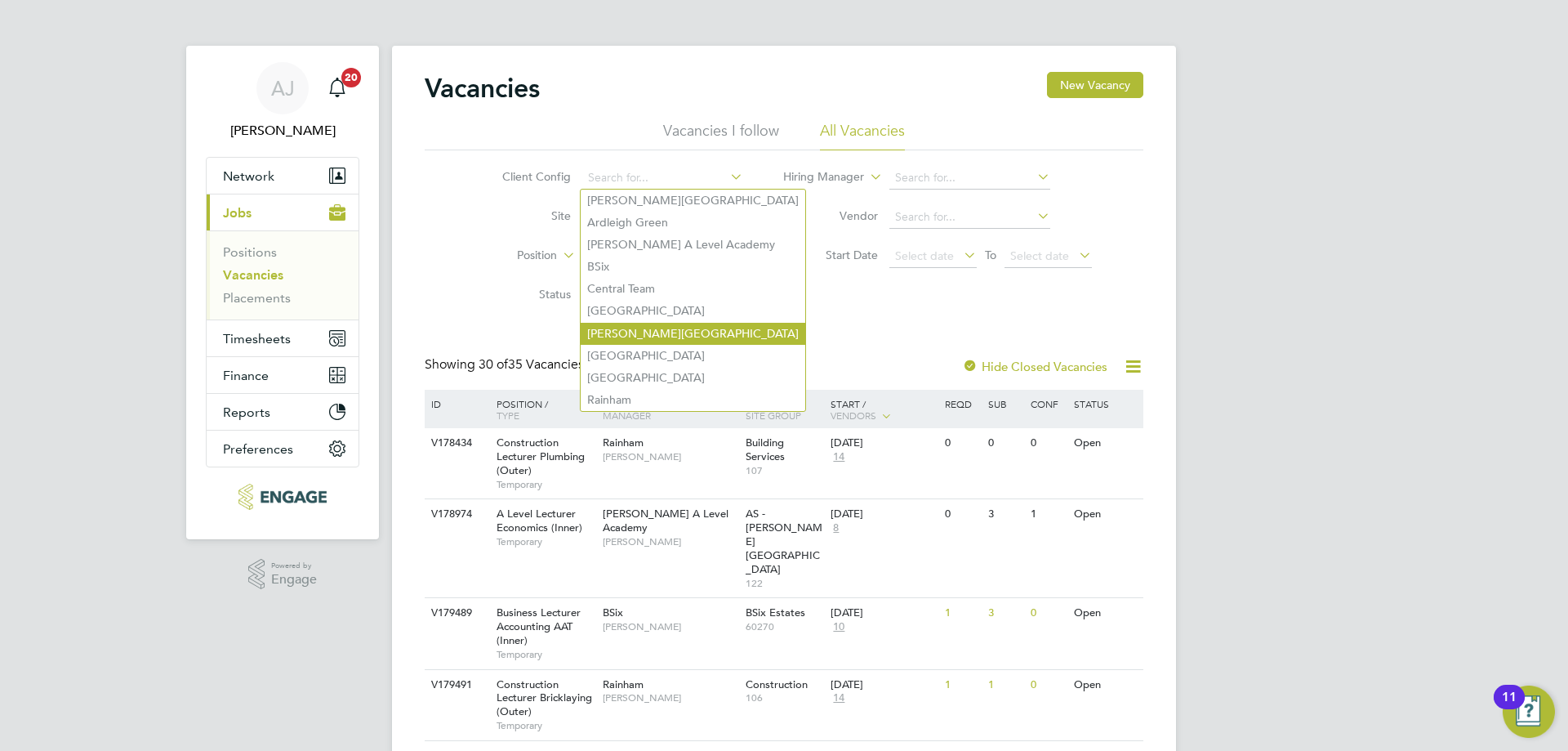
click at [660, 323] on li "Hackney Campus" at bounding box center [693, 333] width 225 height 22
type input "Hackney Campus"
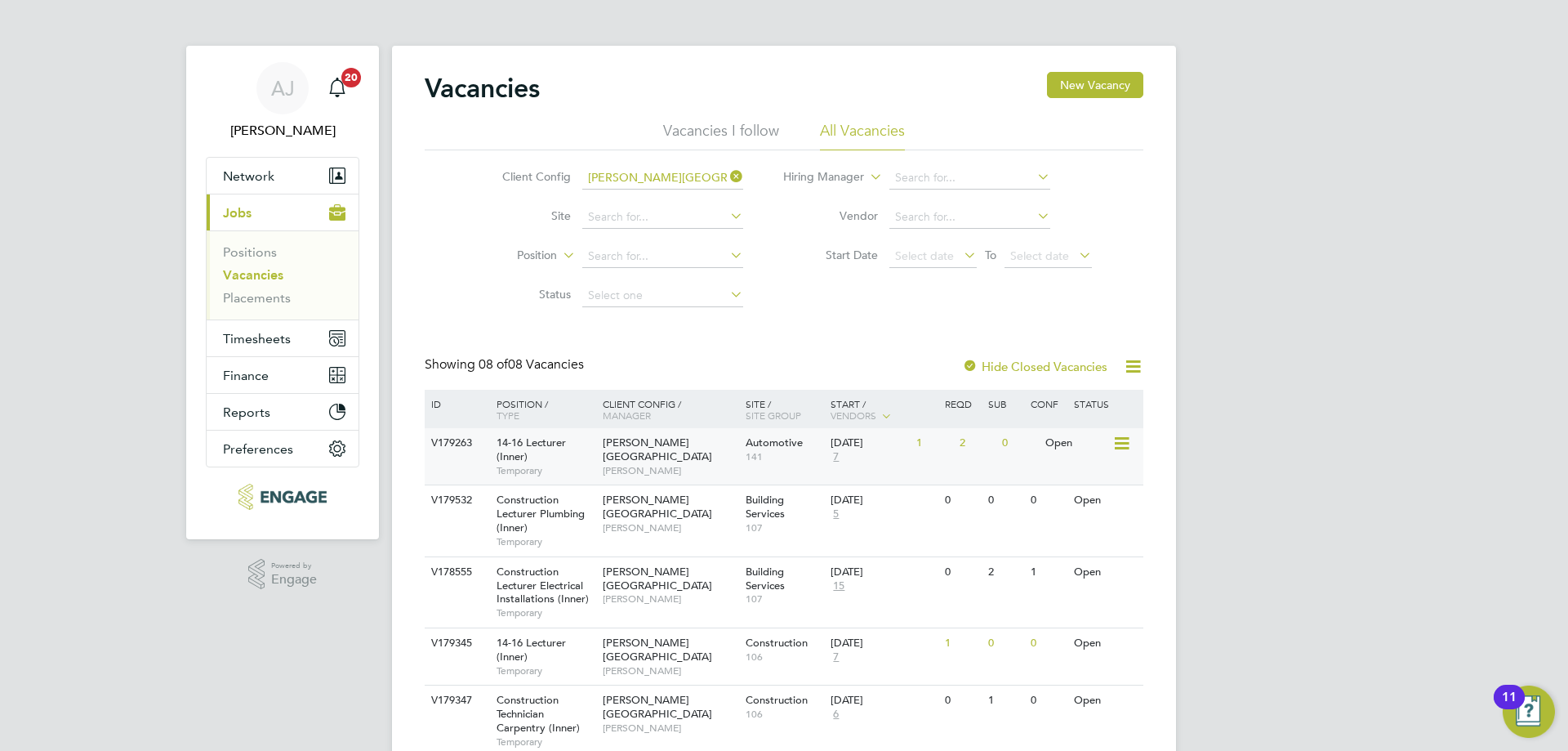
click at [718, 464] on span "Nathan Morris" at bounding box center [669, 471] width 135 height 13
click at [688, 179] on input "Hackney Campus" at bounding box center [663, 179] width 161 height 23
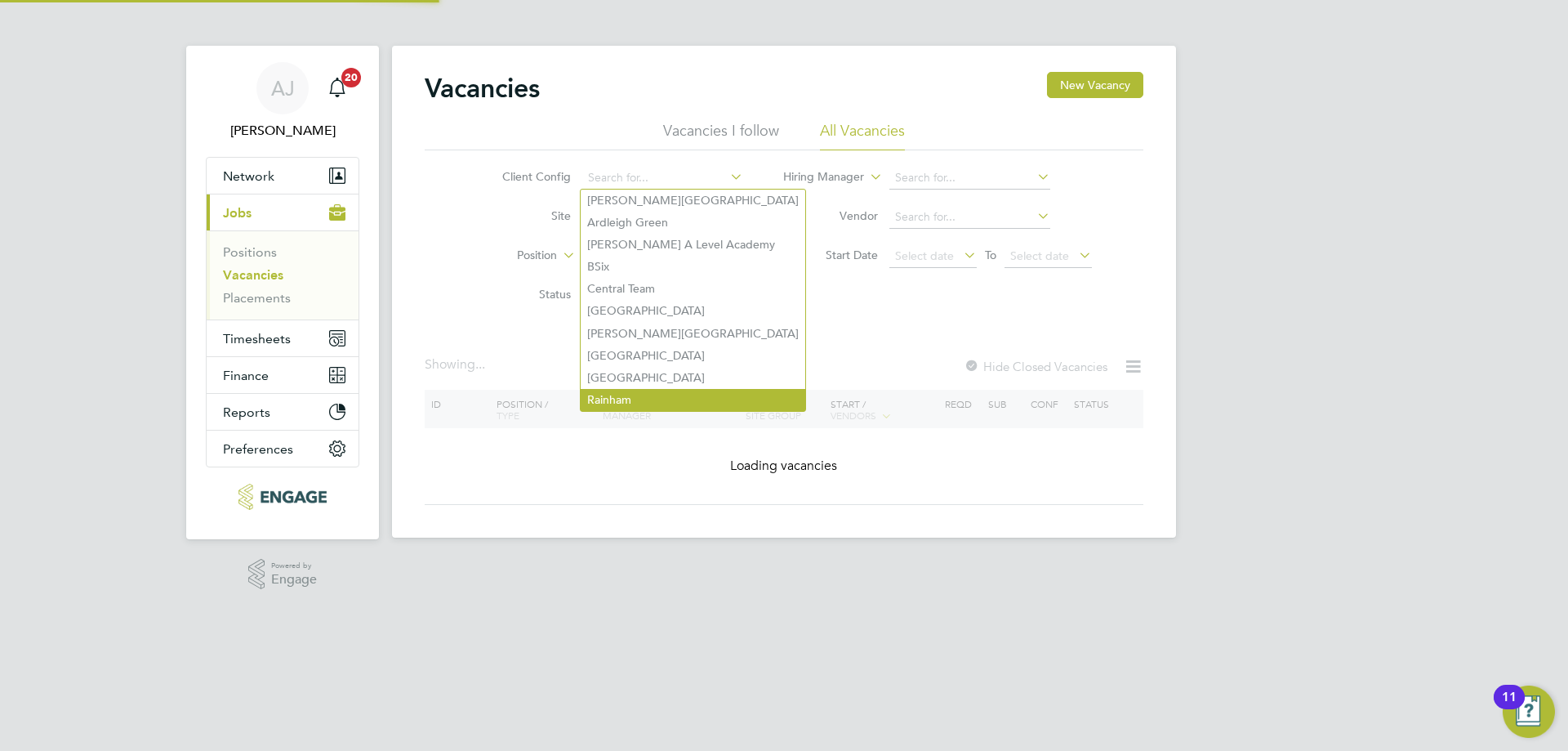
click at [694, 389] on li "Rainham" at bounding box center [693, 400] width 225 height 22
type input "Rainham"
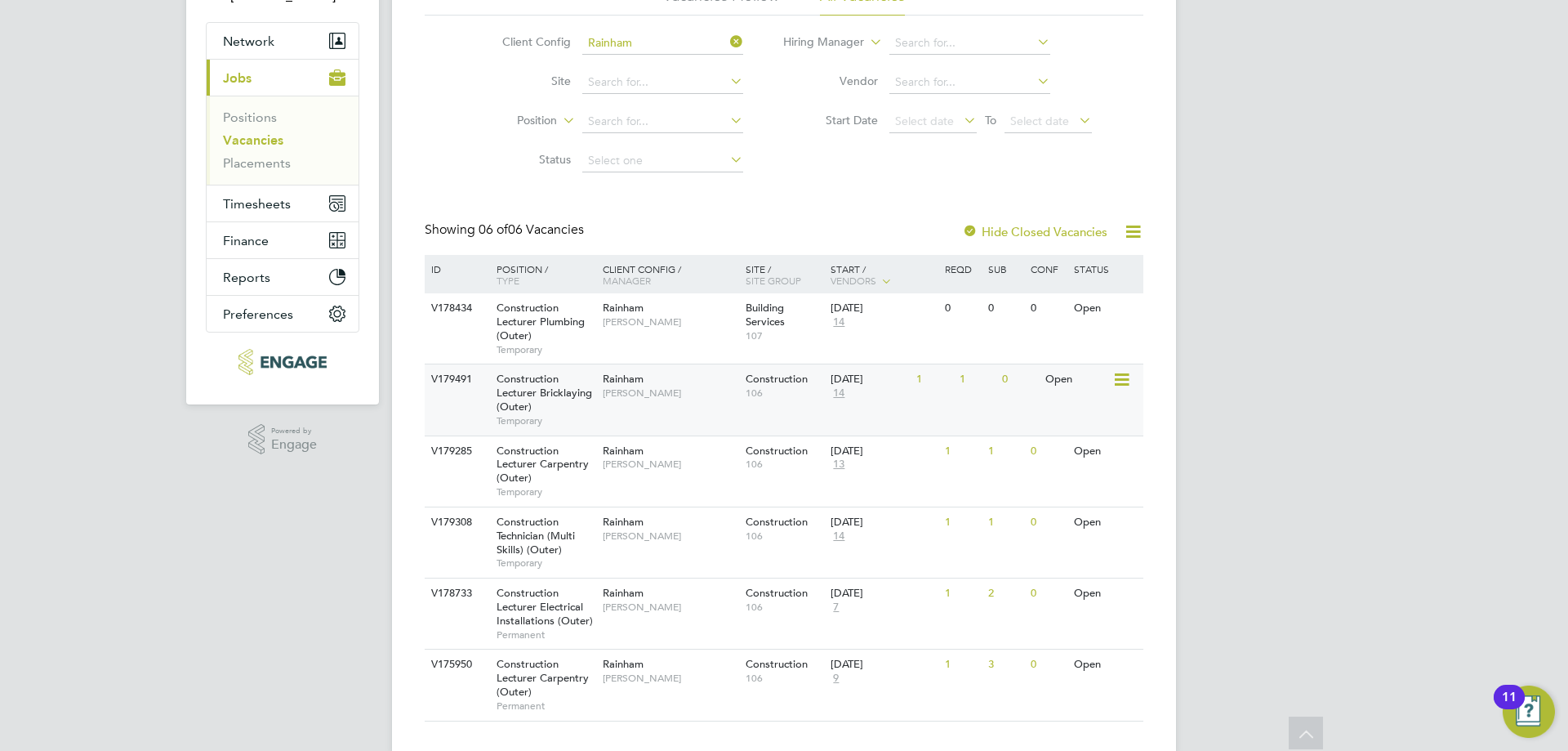
scroll to position [163, 0]
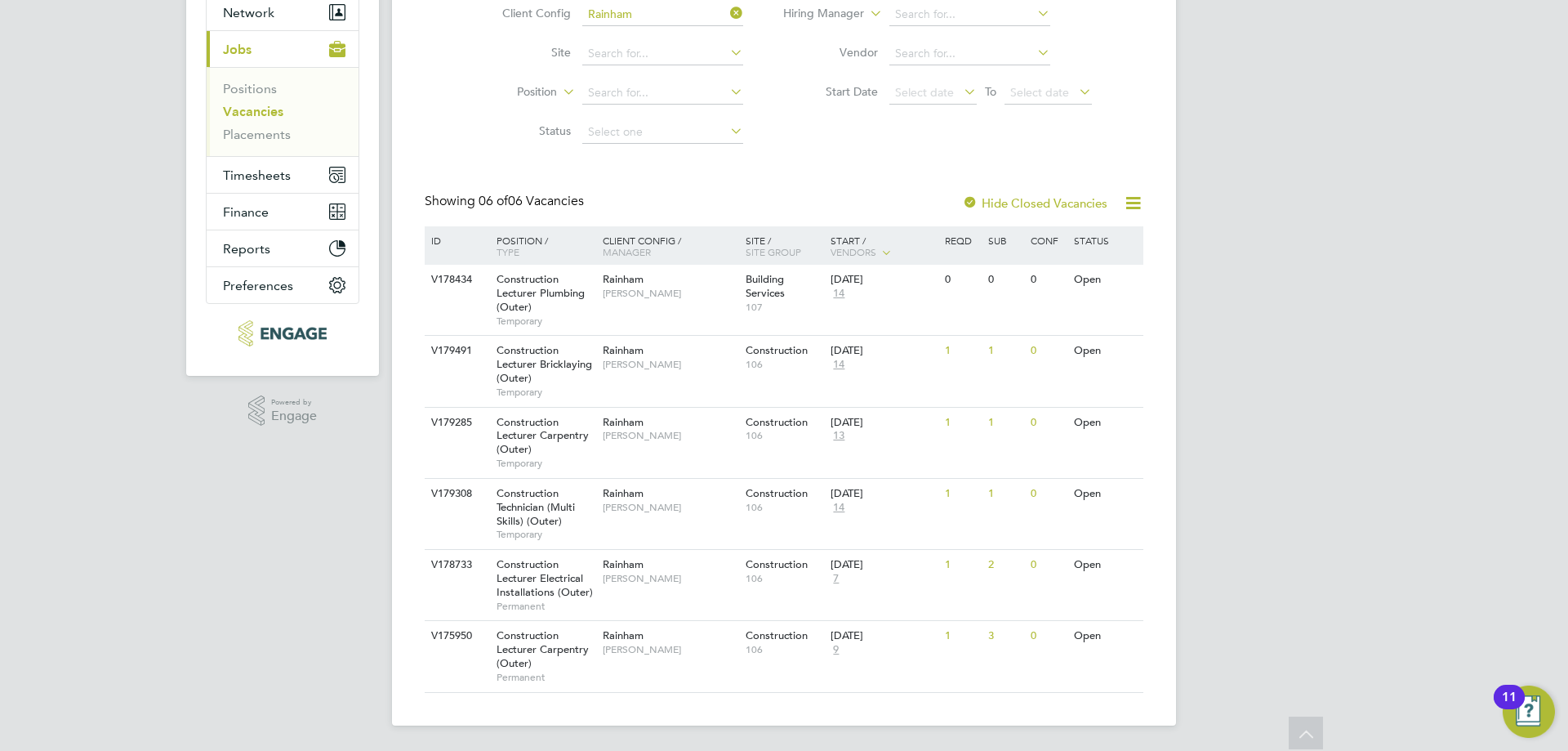
click at [967, 198] on div at bounding box center [970, 204] width 16 height 16
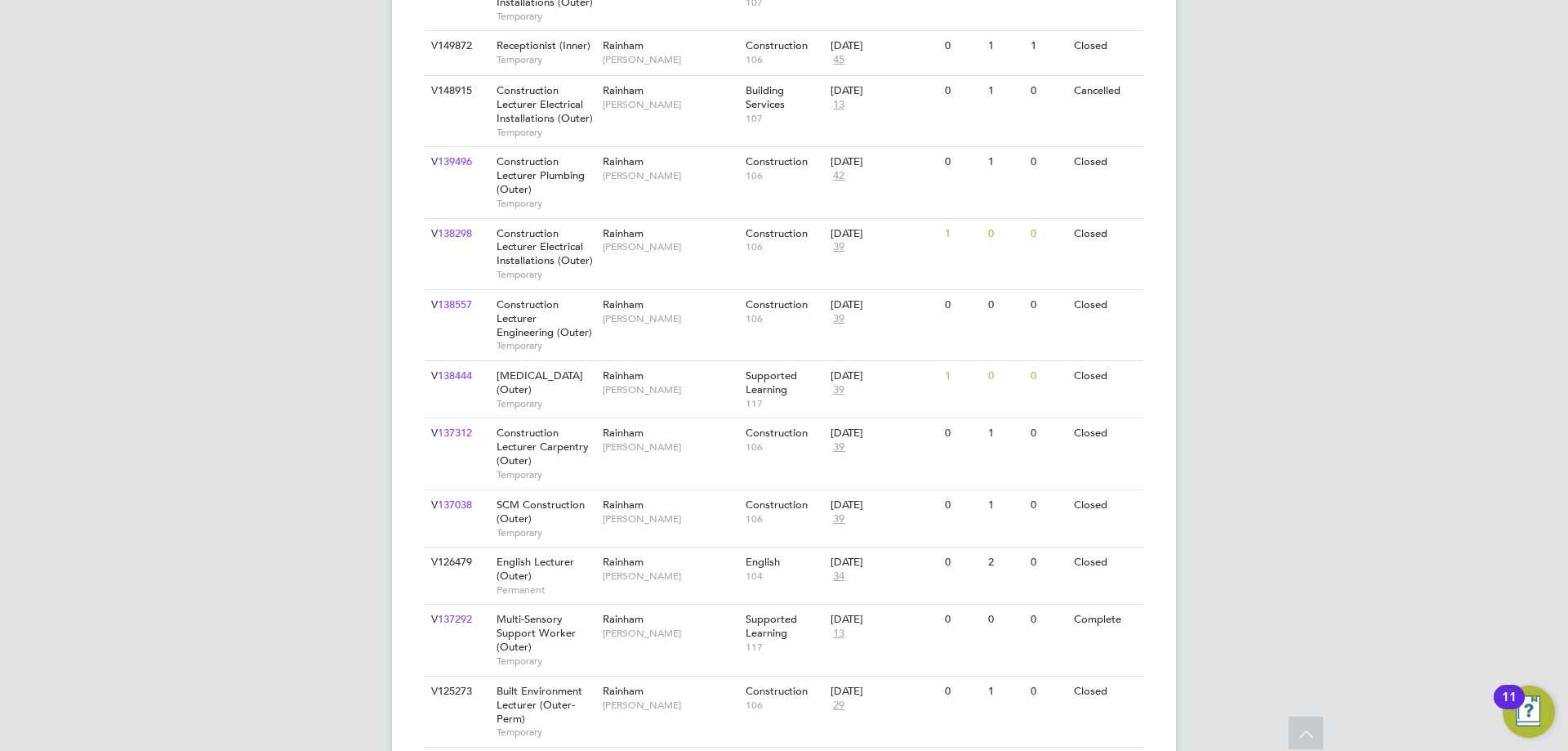
scroll to position [980, 0]
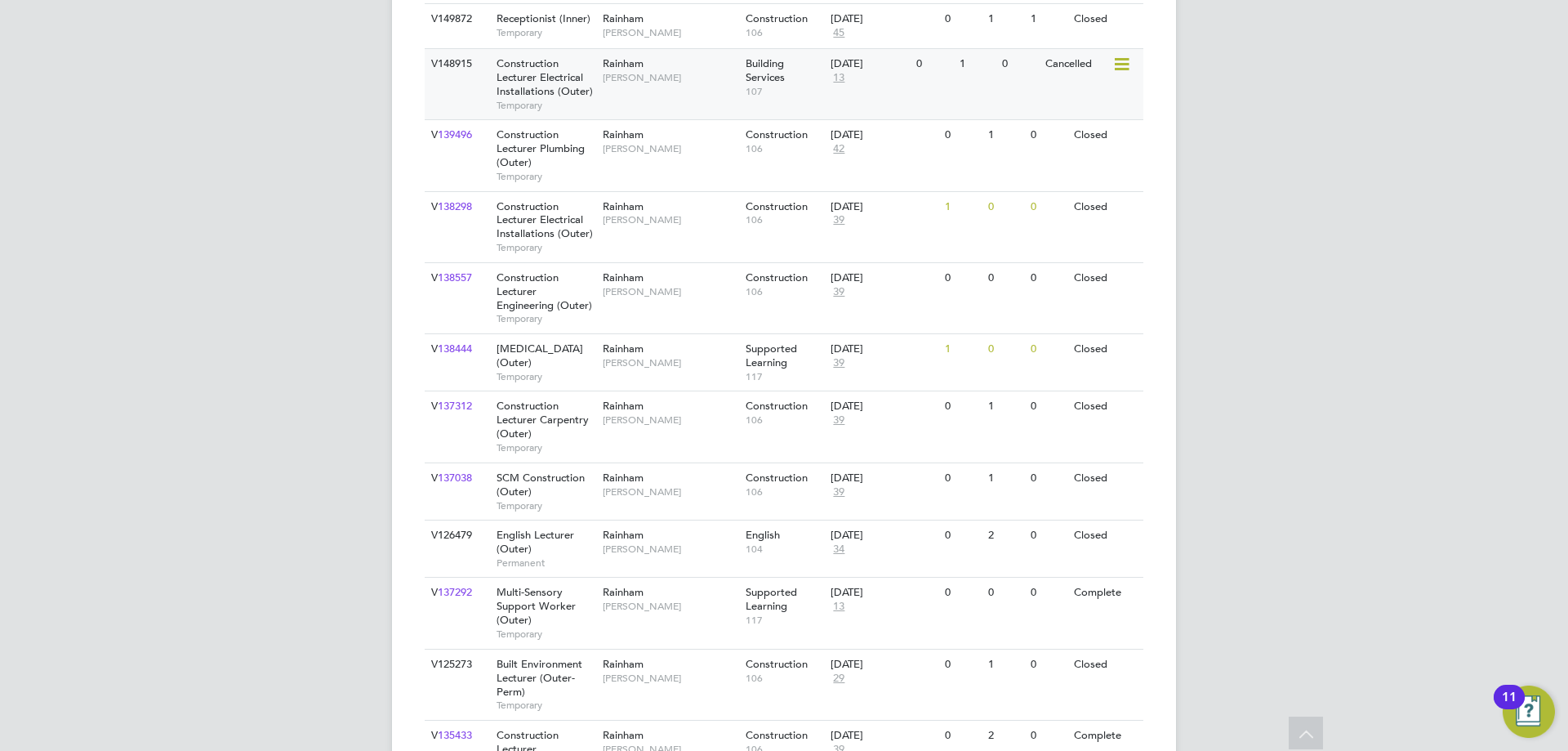
drag, startPoint x: 81, startPoint y: 87, endPoint x: 454, endPoint y: 87, distance: 373.0
click at [79, 87] on div "AJ Adam Jorey Notifications 20 Applications: Network Team Members Businesses Si…" at bounding box center [784, 322] width 1568 height 2607
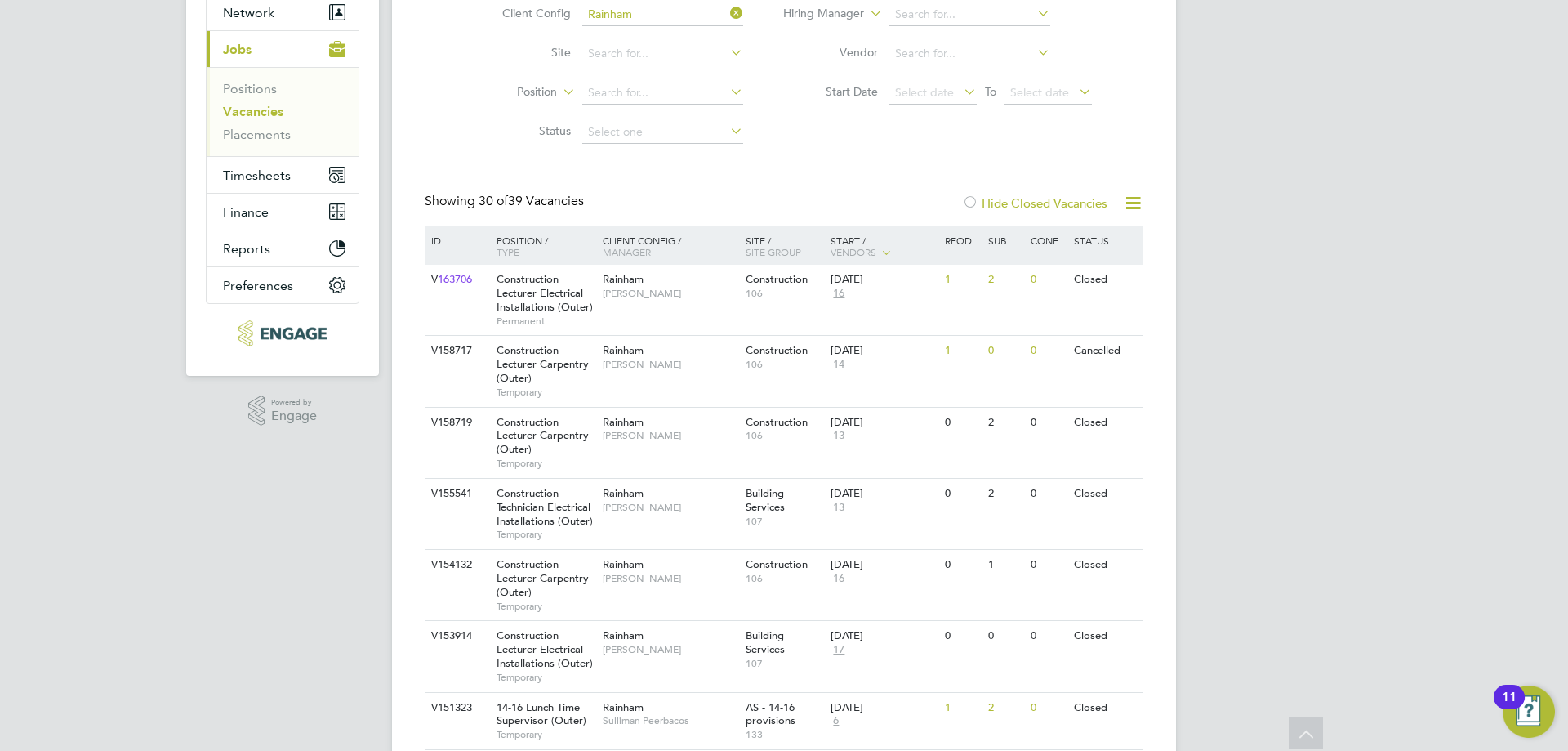
scroll to position [0, 0]
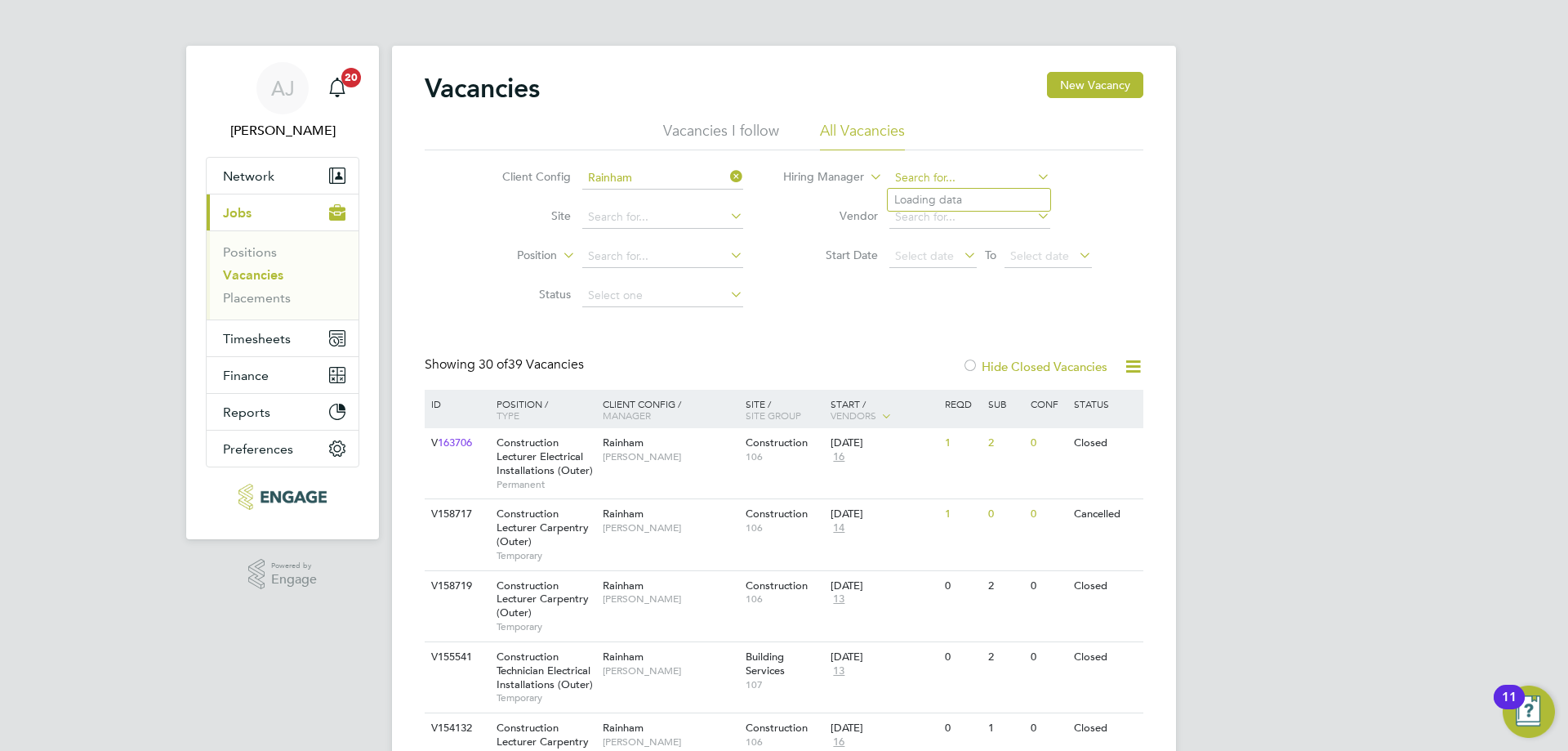
click at [977, 177] on input at bounding box center [970, 179] width 161 height 23
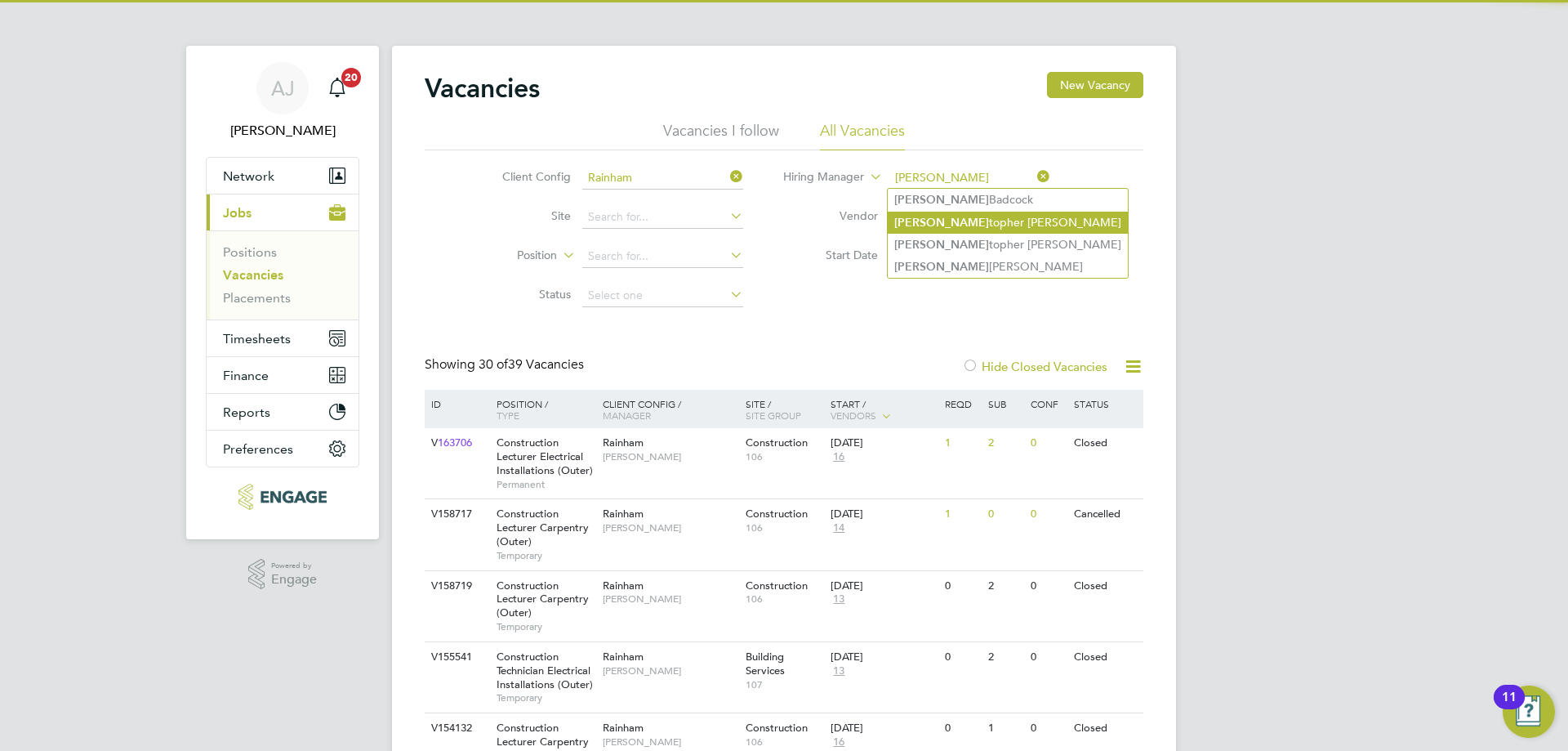
click at [1004, 215] on li "Chris topher Roper" at bounding box center [1008, 222] width 240 height 22
type input "[PERSON_NAME]"
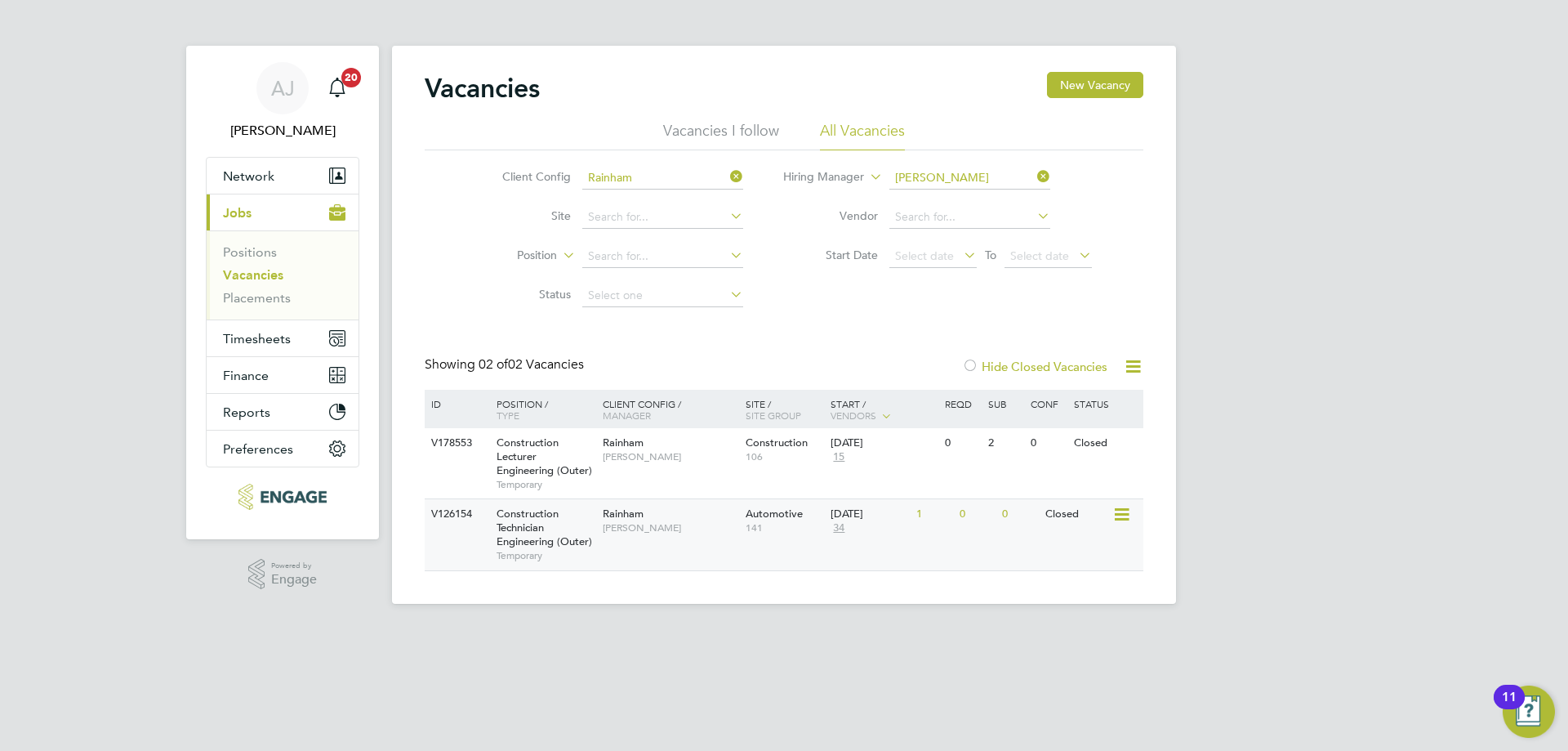
click at [640, 547] on div "V126154 Construction Technician Engineering (Outer) Temporary Rainham Christoph…" at bounding box center [784, 534] width 718 height 71
click at [1128, 441] on icon at bounding box center [1120, 444] width 16 height 20
click at [1091, 528] on li "Update Status" at bounding box center [1081, 527] width 95 height 23
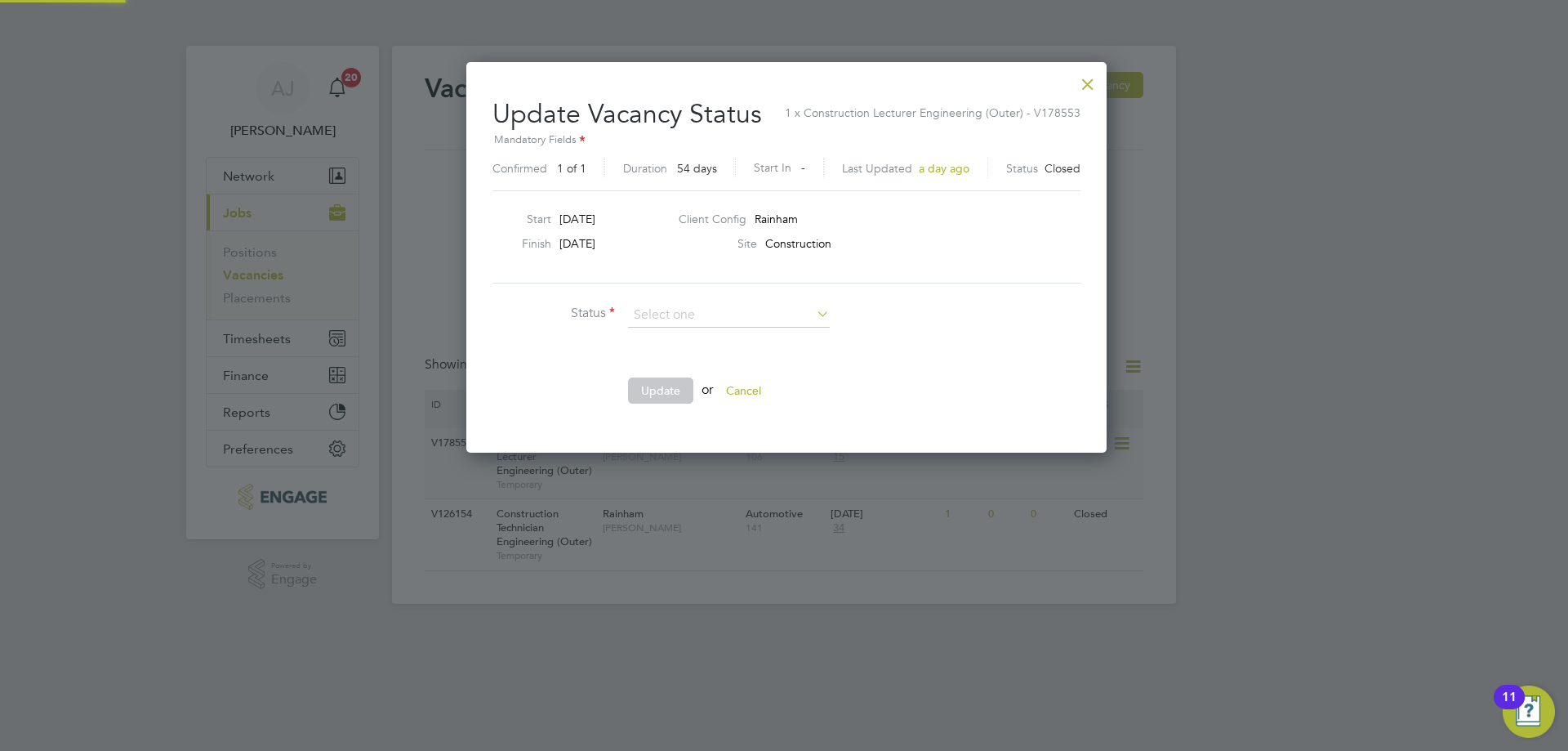
scroll to position [390, 635]
click at [660, 336] on li "Open" at bounding box center [729, 338] width 203 height 21
type input "Open"
click at [753, 387] on button "Cancel" at bounding box center [743, 390] width 62 height 26
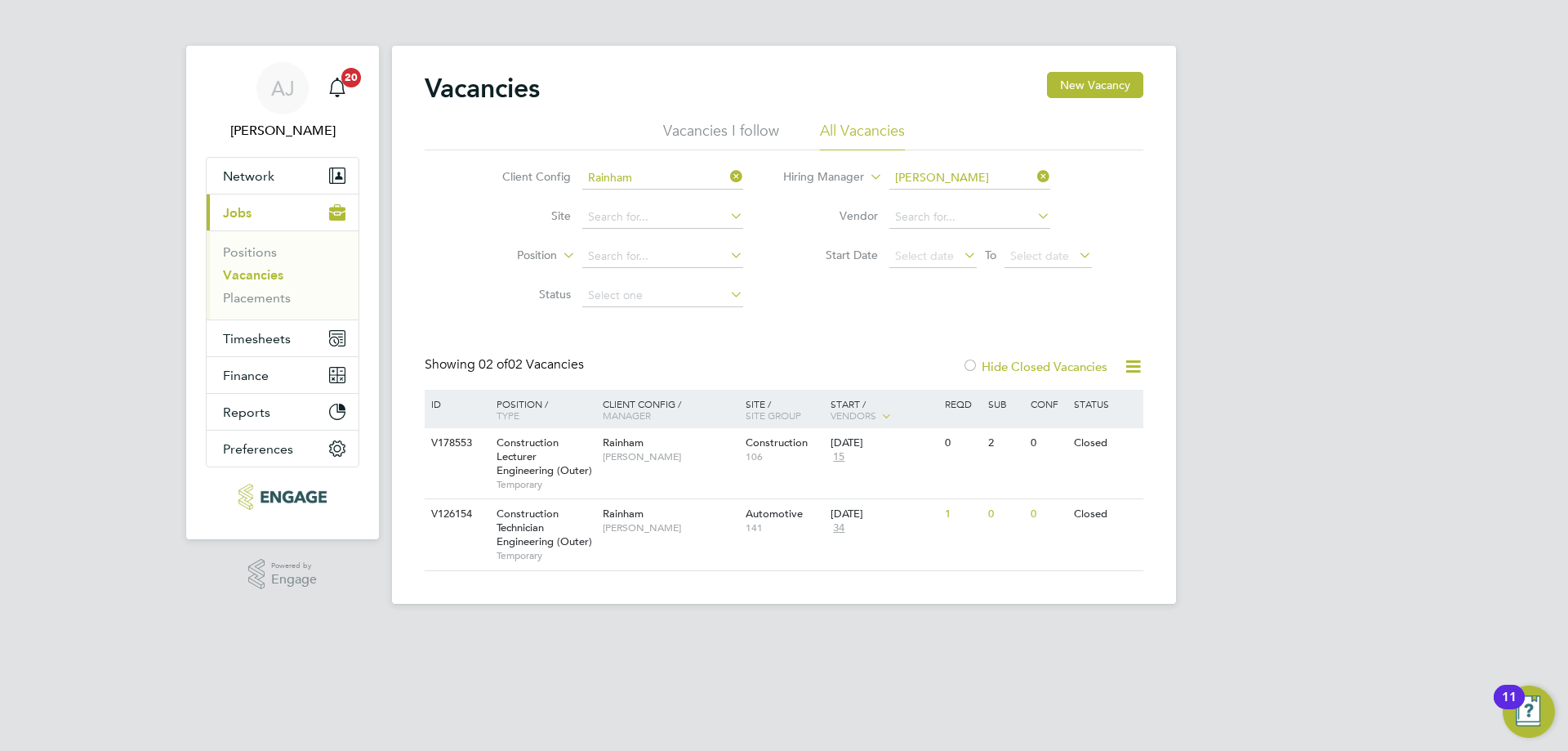
click at [1270, 379] on div "AJ Adam Jorey Notifications 20 Applications: Network Team Members Businesses Si…" at bounding box center [784, 315] width 1568 height 630
click at [1119, 446] on icon at bounding box center [1120, 444] width 16 height 20
click at [1092, 524] on li "Update Status" at bounding box center [1081, 527] width 95 height 23
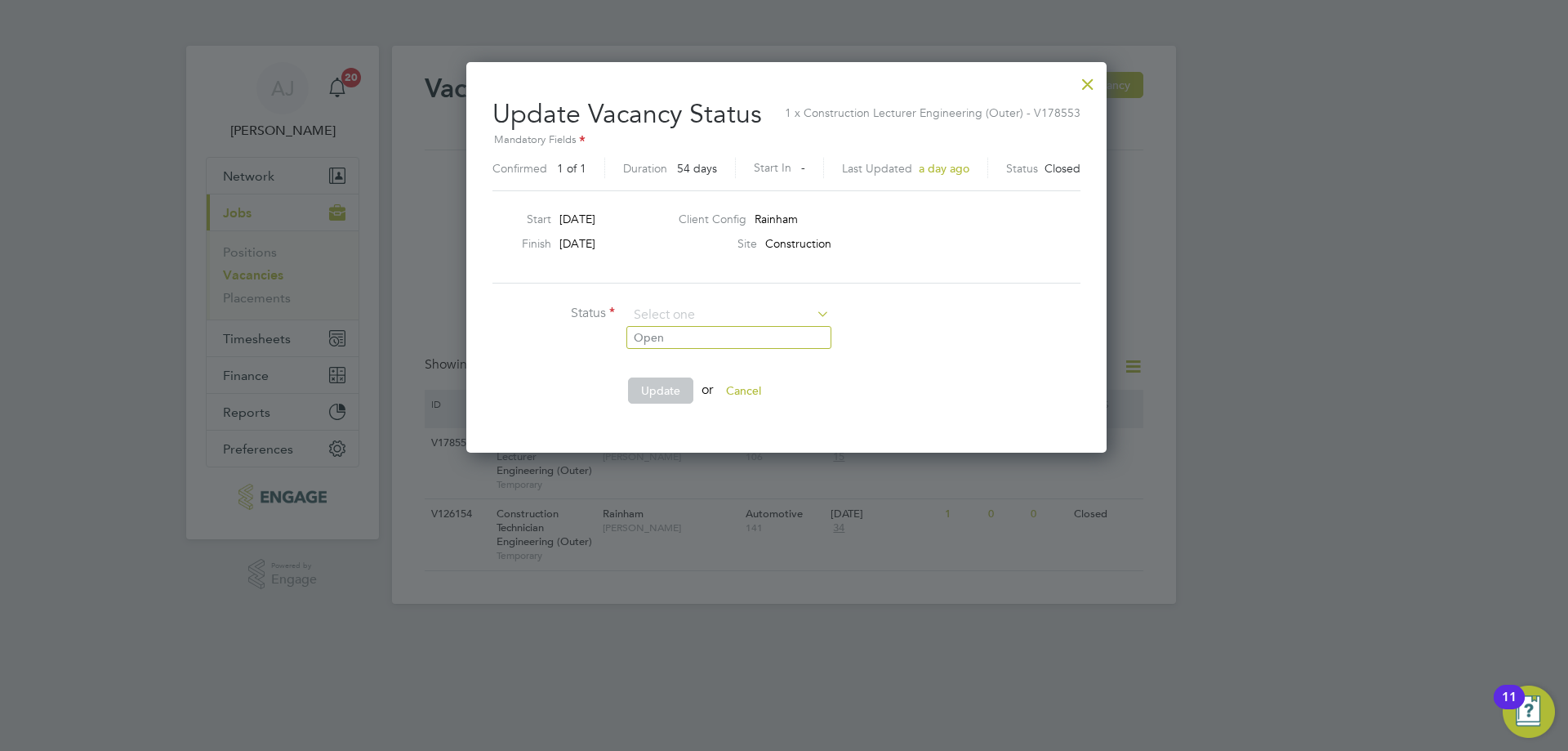
click at [884, 364] on ul "Status Comment Update or Cancel" at bounding box center [737, 362] width 490 height 117
drag, startPoint x: 1086, startPoint y: 81, endPoint x: 1032, endPoint y: 115, distance: 63.8
click at [1088, 81] on div at bounding box center [1088, 79] width 29 height 29
